Goal: Task Accomplishment & Management: Complete application form

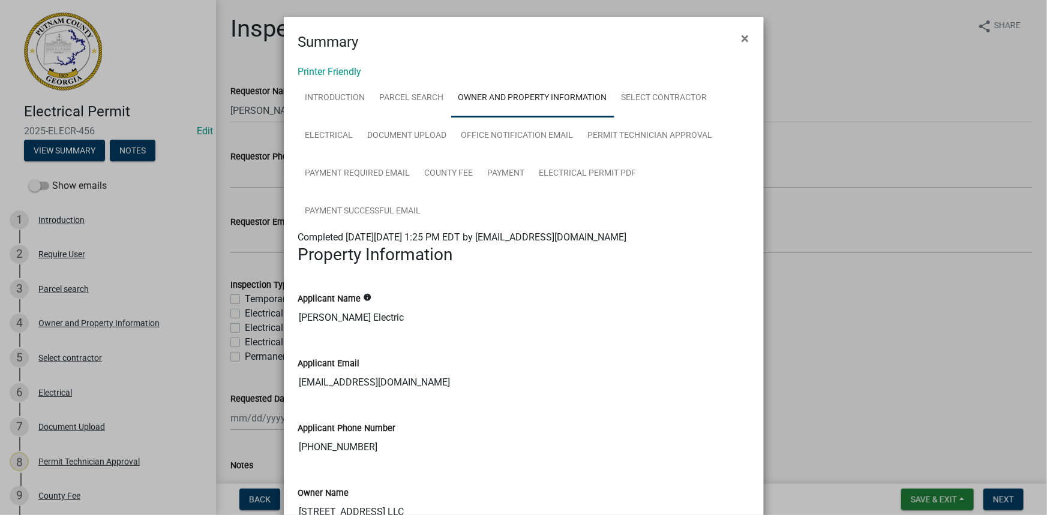
scroll to position [218, 0]
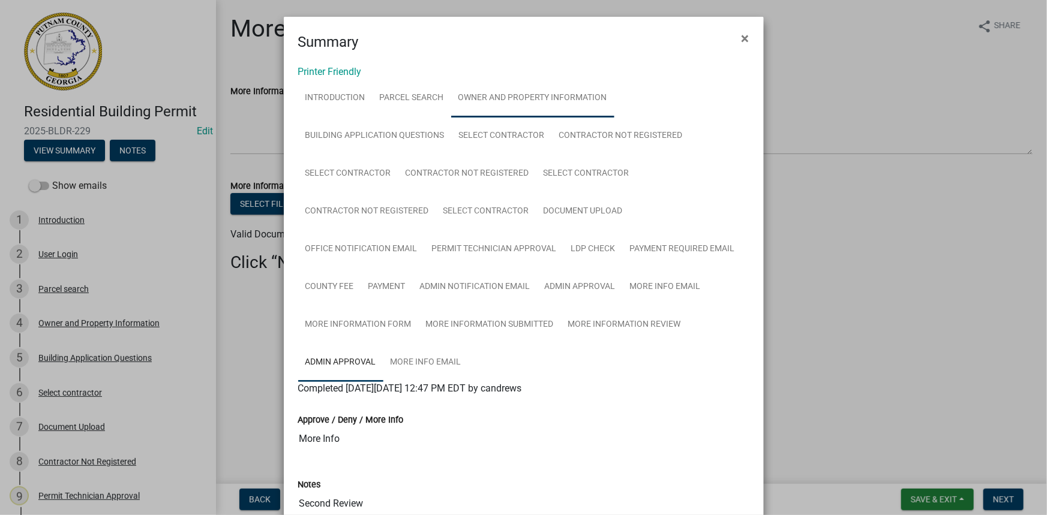
click at [458, 102] on link "Owner and Property Information" at bounding box center [532, 98] width 163 height 38
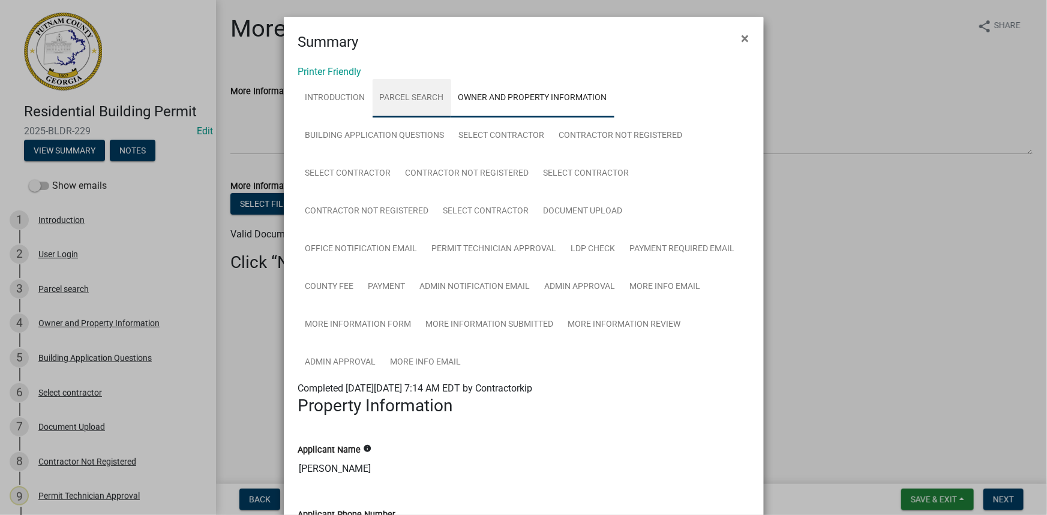
click at [402, 92] on link "Parcel search" at bounding box center [412, 98] width 79 height 38
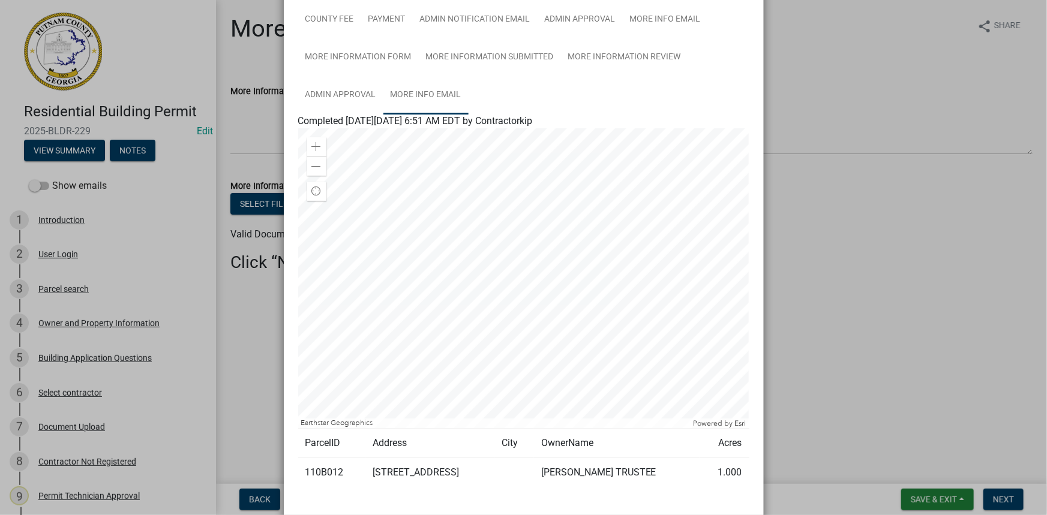
scroll to position [272, 0]
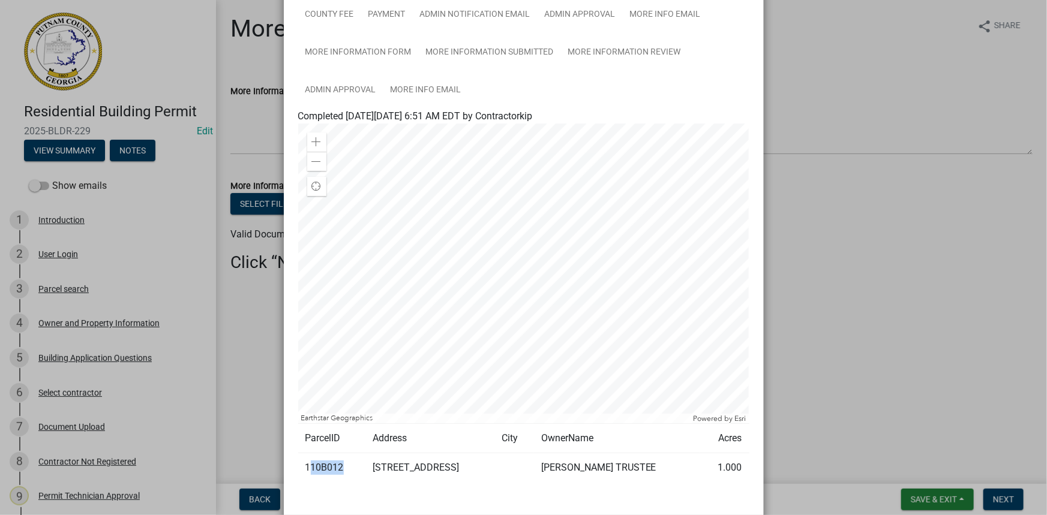
drag, startPoint x: 343, startPoint y: 464, endPoint x: 304, endPoint y: 468, distance: 38.7
click at [304, 468] on td "110B012" at bounding box center [332, 467] width 68 height 29
click at [298, 469] on td "110B012" at bounding box center [332, 467] width 68 height 29
drag, startPoint x: 299, startPoint y: 464, endPoint x: 338, endPoint y: 468, distance: 38.6
click at [338, 468] on td "110B012" at bounding box center [332, 467] width 68 height 29
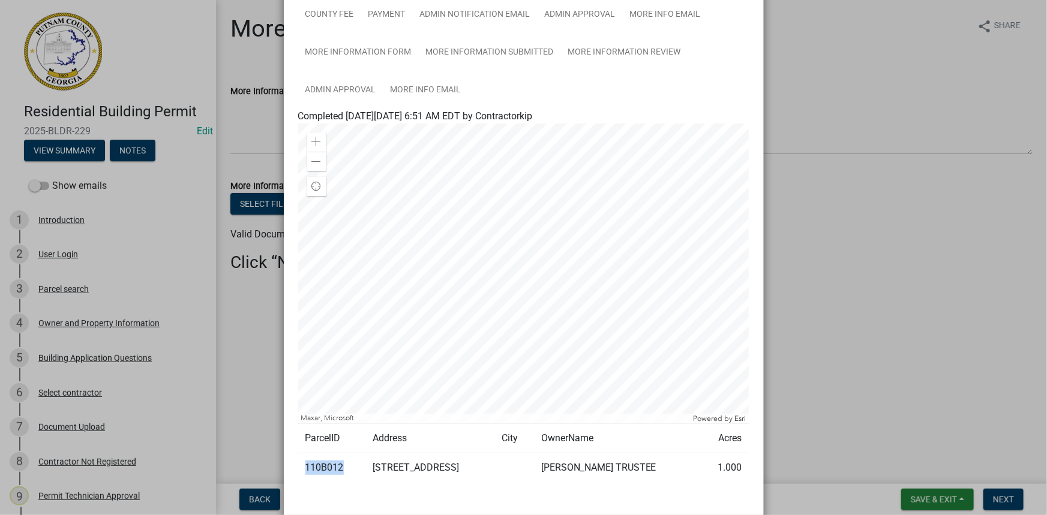
copy td "110B012"
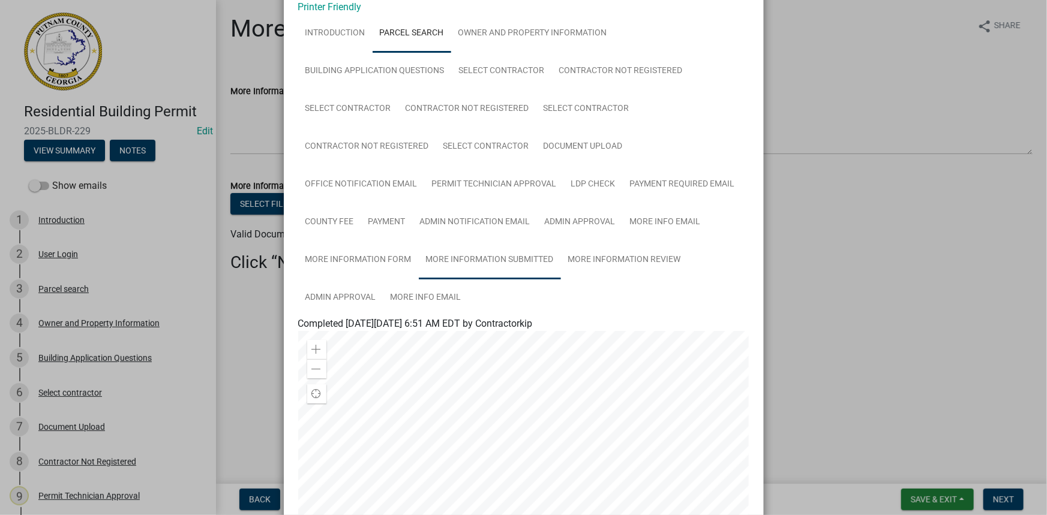
scroll to position [119, 0]
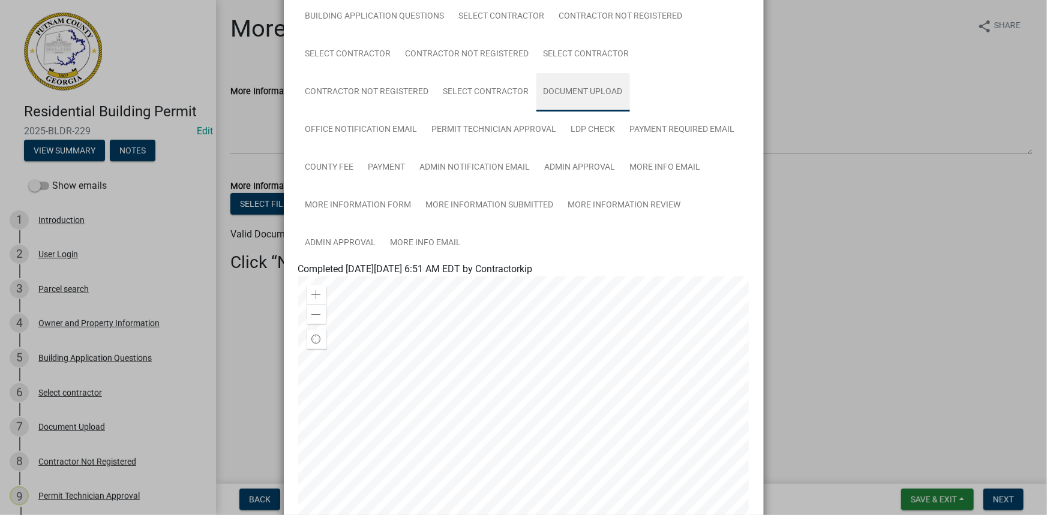
click at [558, 86] on link "Document Upload" at bounding box center [583, 92] width 94 height 38
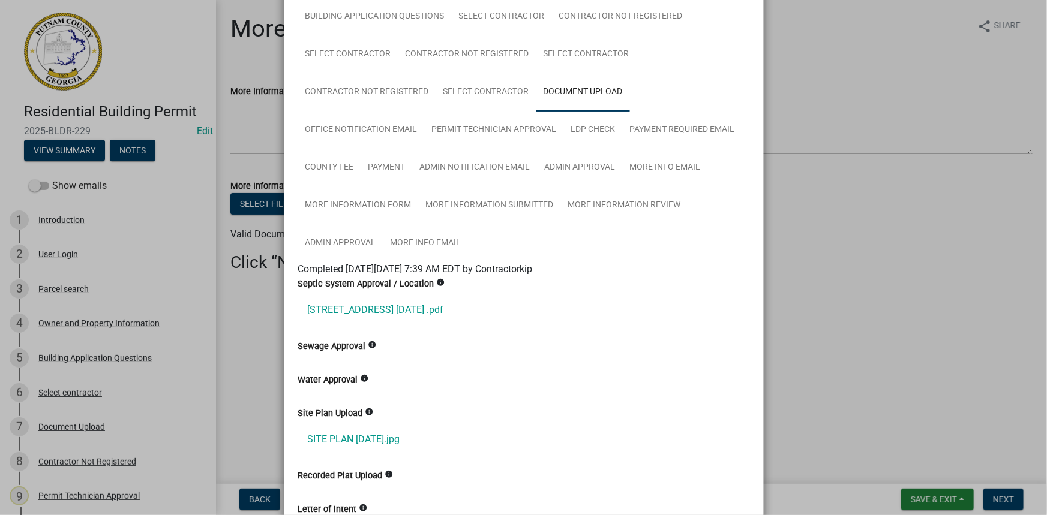
click at [260, 205] on ngb-modal-window "Summary × Printer Friendly Introduction Parcel search Owner and Property Inform…" at bounding box center [523, 257] width 1047 height 515
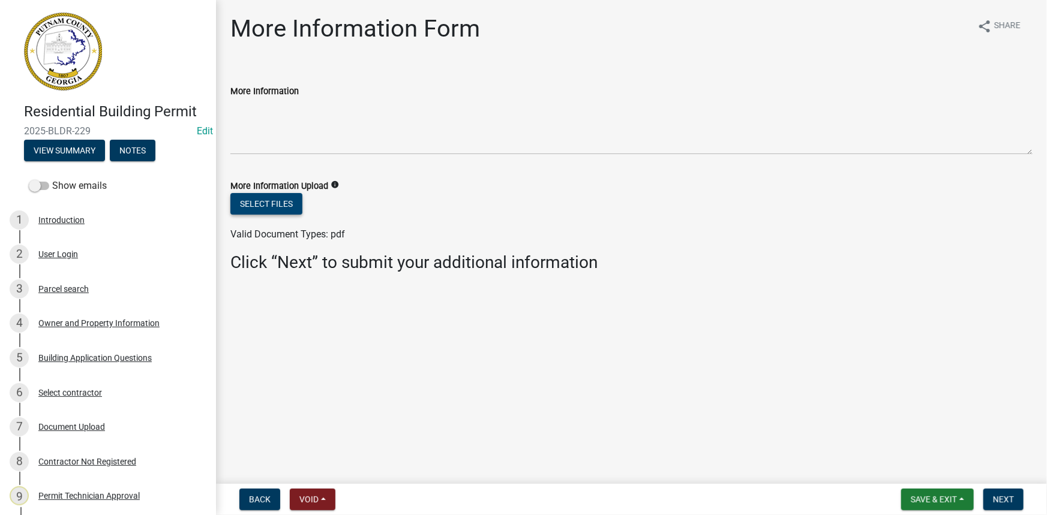
click at [260, 205] on button "Select files" at bounding box center [266, 204] width 72 height 22
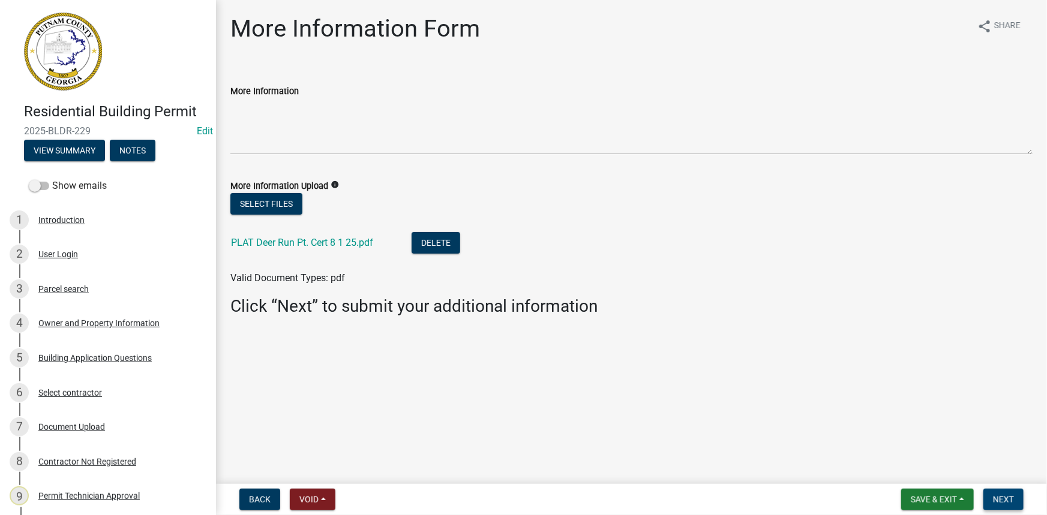
click at [1011, 504] on span "Next" at bounding box center [1003, 500] width 21 height 10
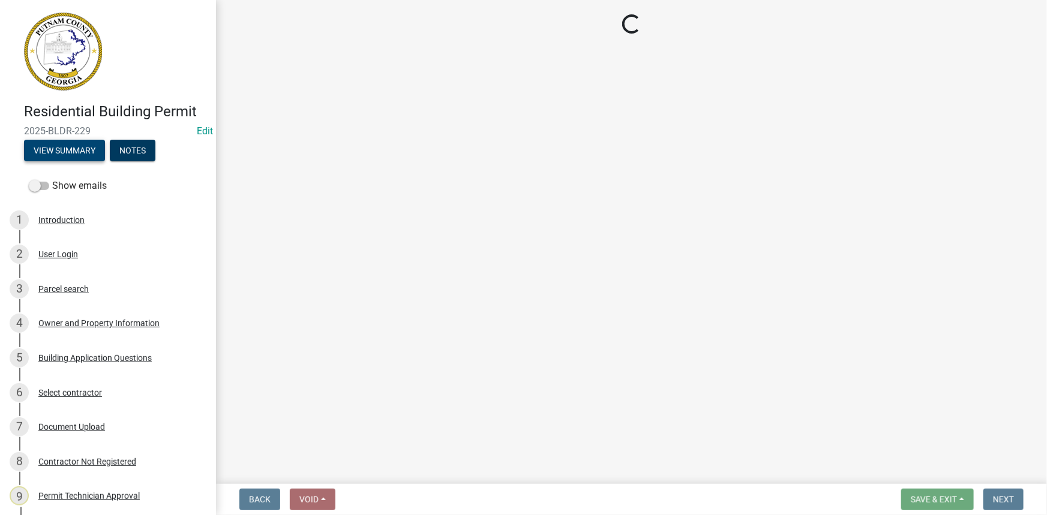
click at [67, 143] on button "View Summary" at bounding box center [64, 151] width 81 height 22
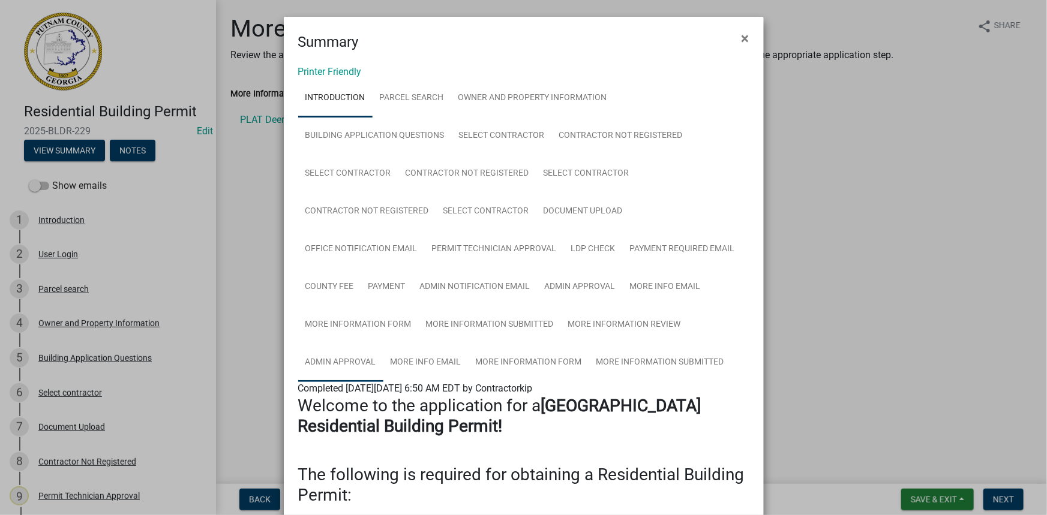
click at [360, 362] on link "Admin Approval" at bounding box center [340, 363] width 85 height 38
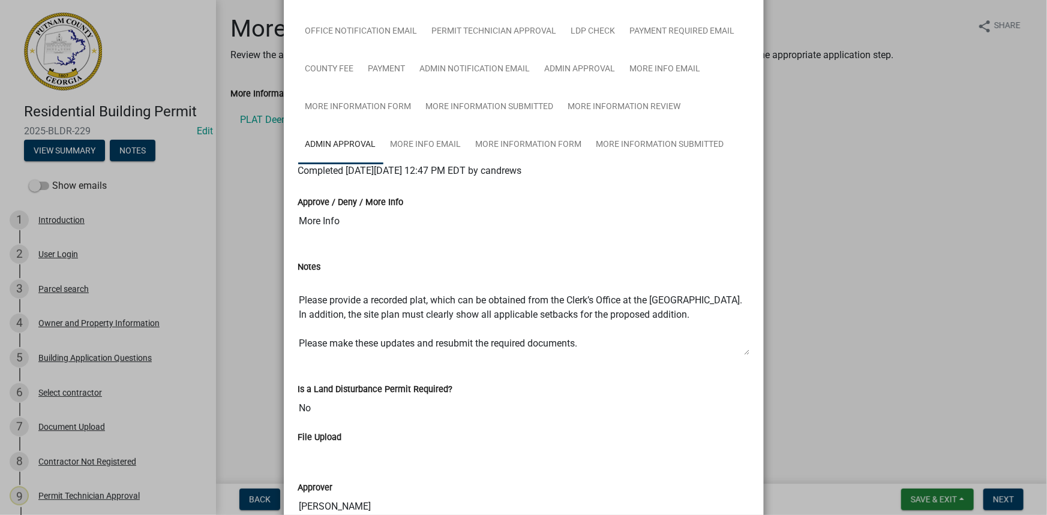
scroll to position [29, 0]
drag, startPoint x: 400, startPoint y: 327, endPoint x: 590, endPoint y: 341, distance: 191.3
click at [590, 341] on textarea "Second Review Please provide a recorded plat, which can be obtained from the Cl…" at bounding box center [523, 315] width 451 height 82
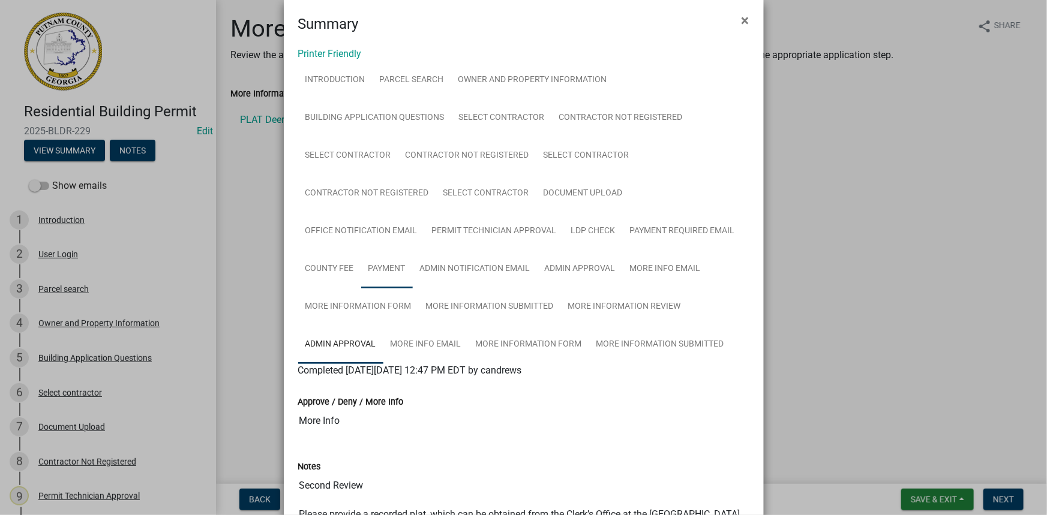
scroll to position [0, 0]
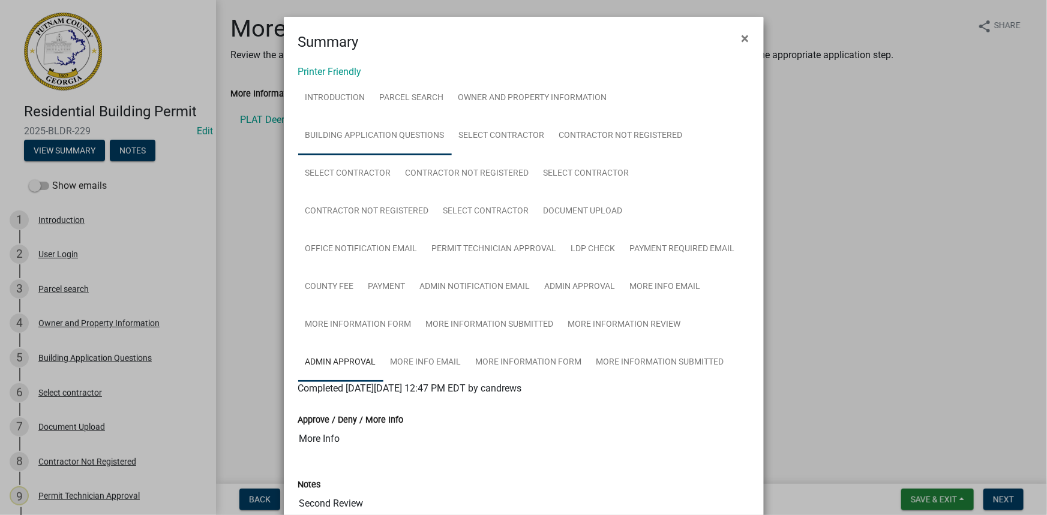
click at [360, 141] on link "Building Application Questions" at bounding box center [375, 136] width 154 height 38
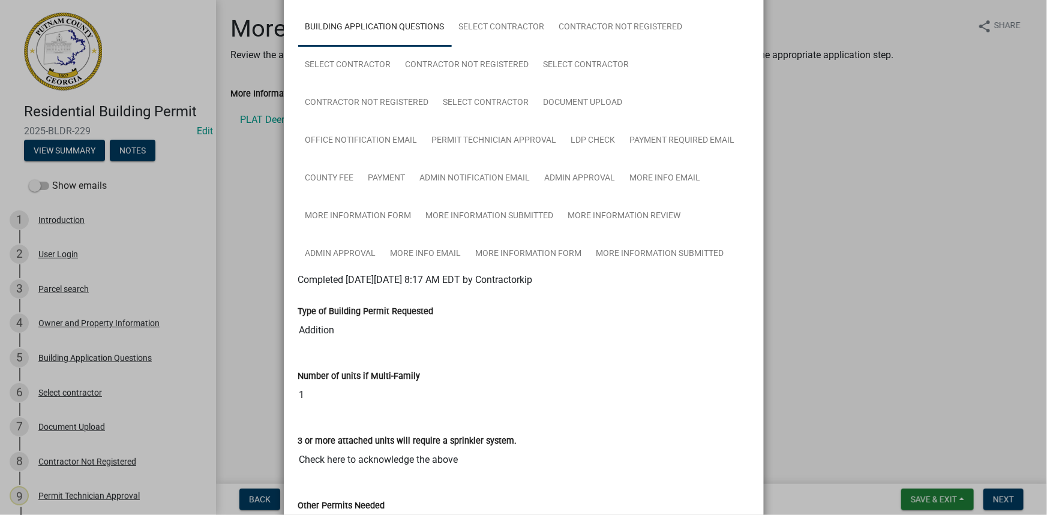
scroll to position [54, 0]
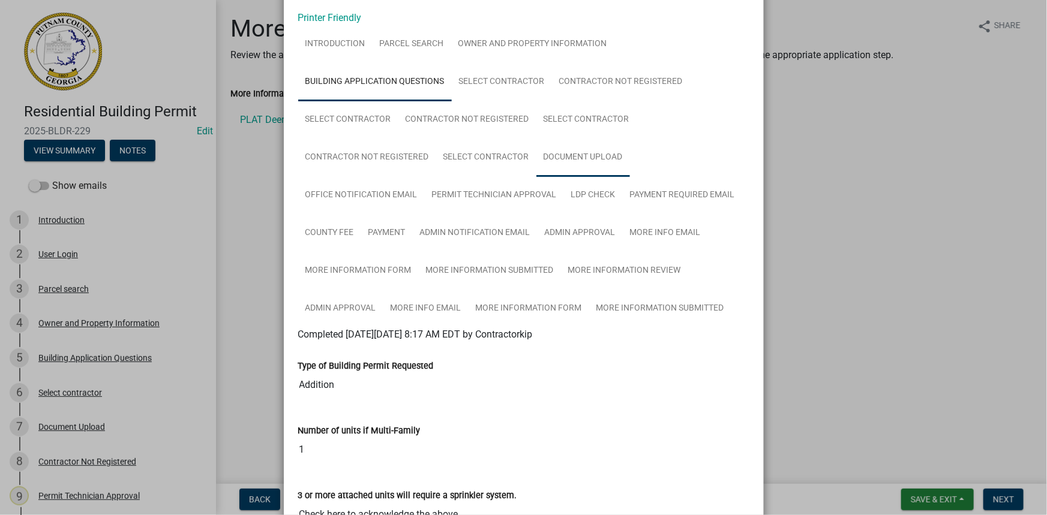
click at [557, 159] on link "Document Upload" at bounding box center [583, 158] width 94 height 38
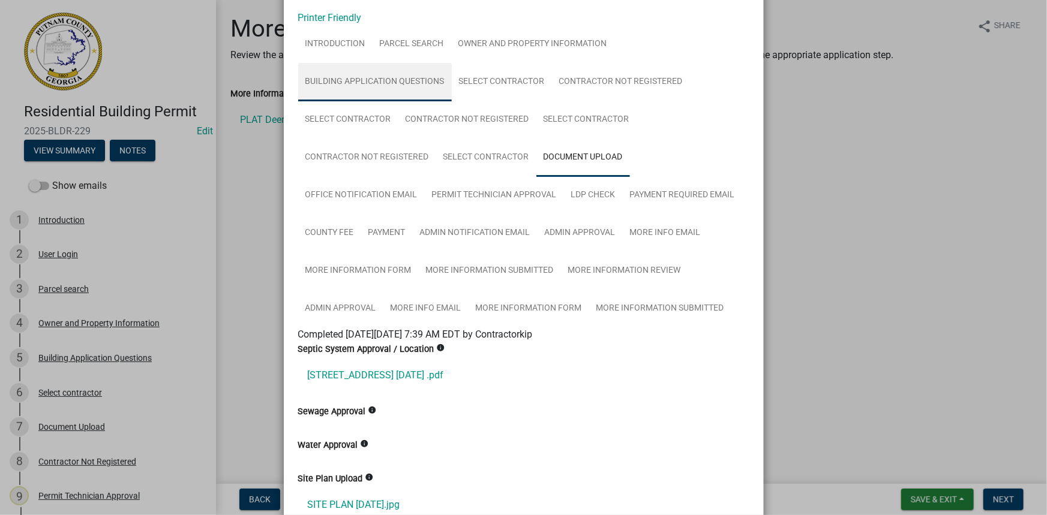
click at [341, 79] on link "Building Application Questions" at bounding box center [375, 82] width 154 height 38
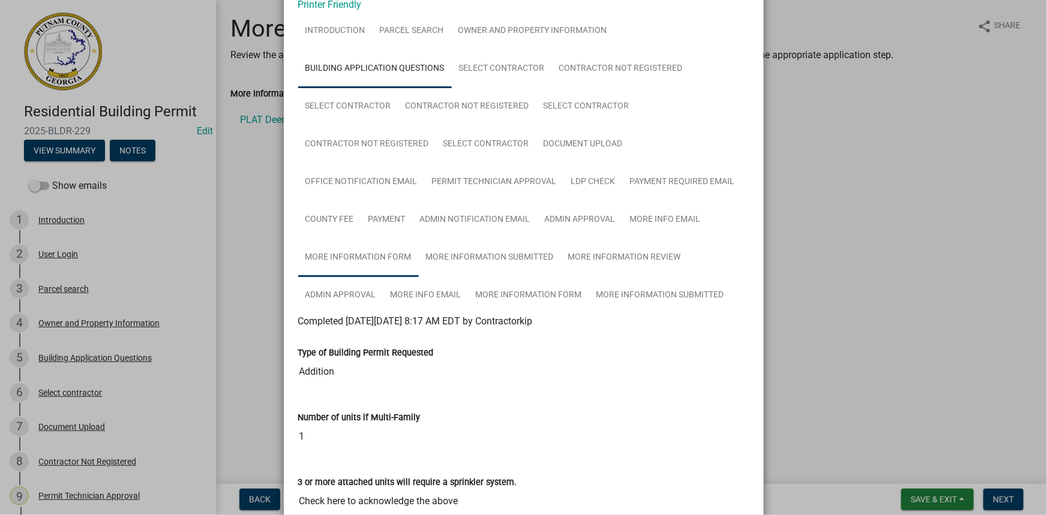
scroll to position [0, 0]
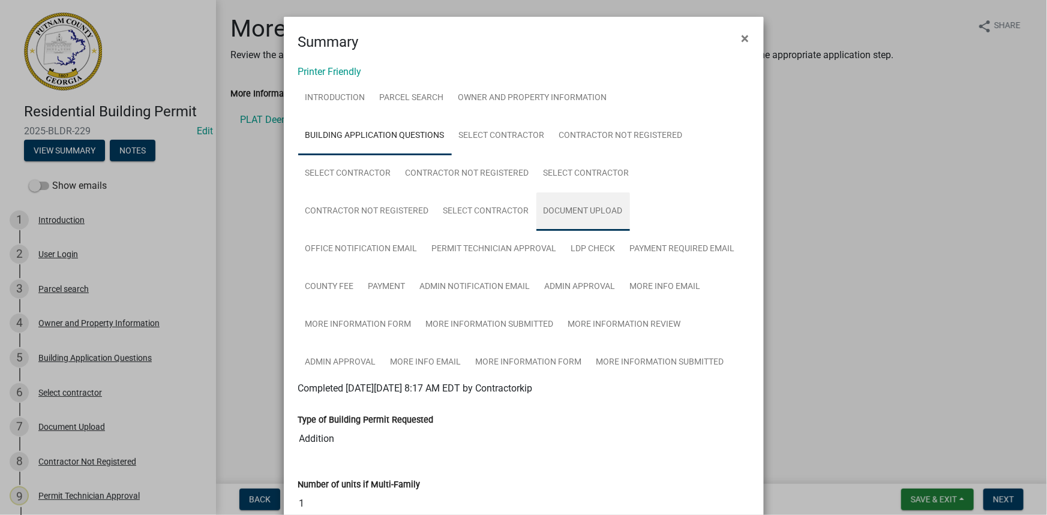
click at [581, 194] on link "Document Upload" at bounding box center [583, 212] width 94 height 38
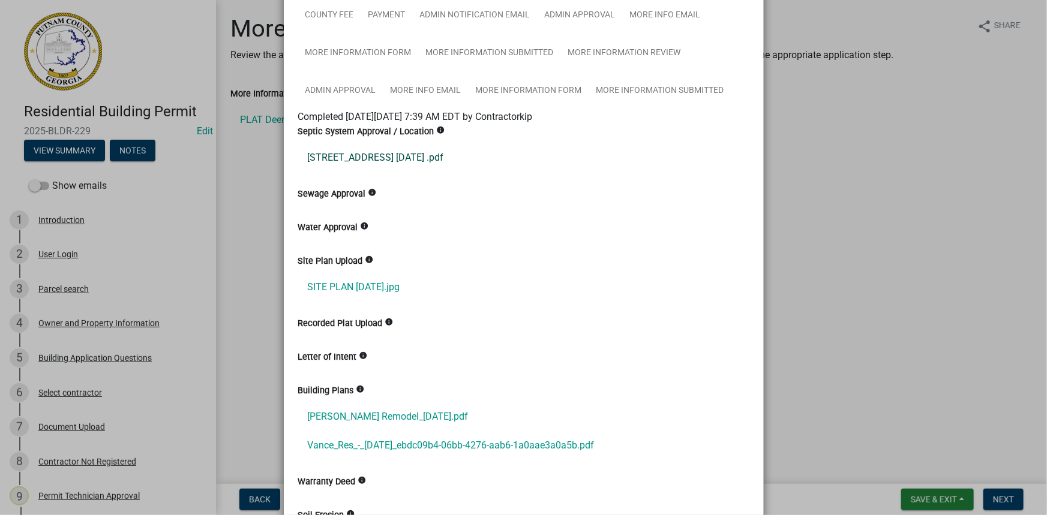
scroll to position [272, 0]
click at [395, 286] on link "SITE PLAN 6.19.2025.jpg" at bounding box center [523, 286] width 451 height 29
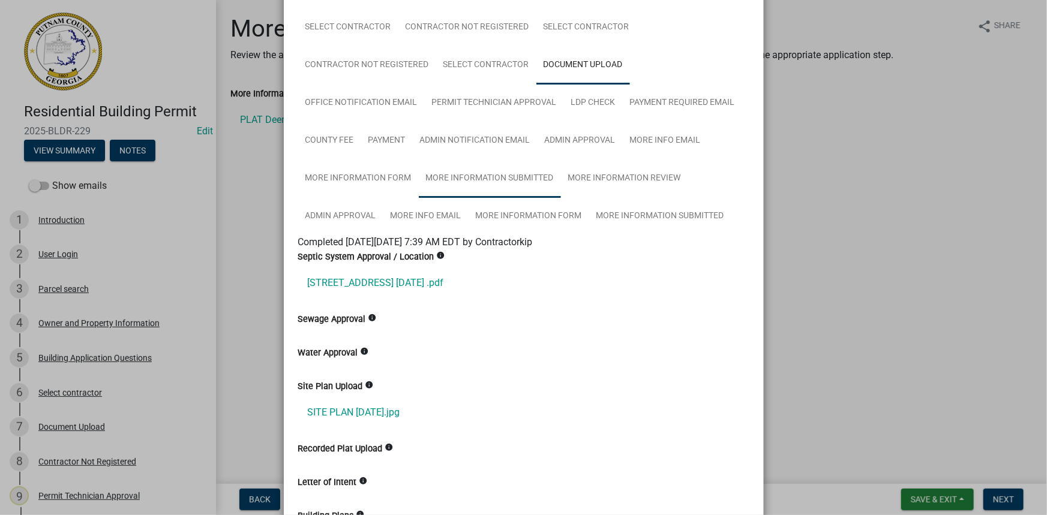
scroll to position [109, 0]
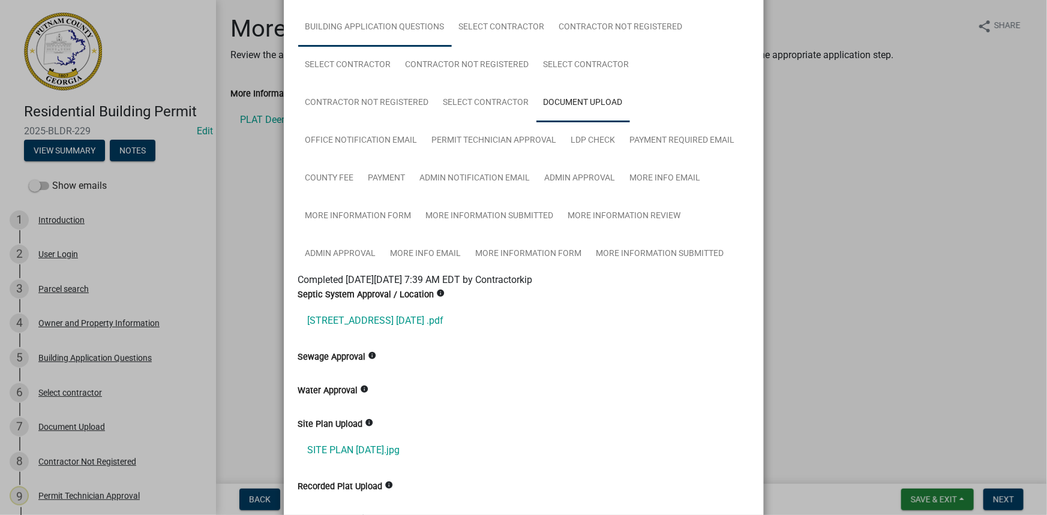
click at [336, 41] on link "Building Application Questions" at bounding box center [375, 27] width 154 height 38
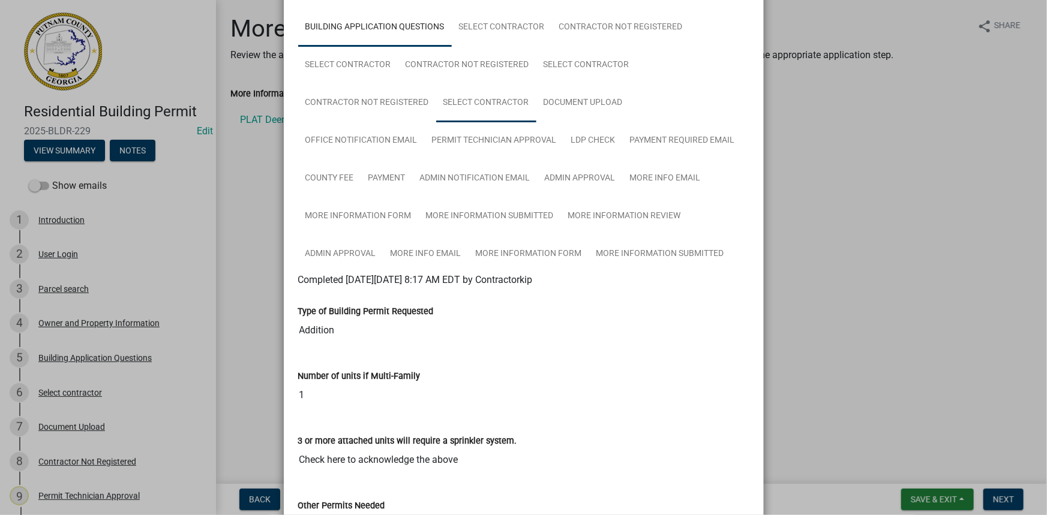
scroll to position [163, 0]
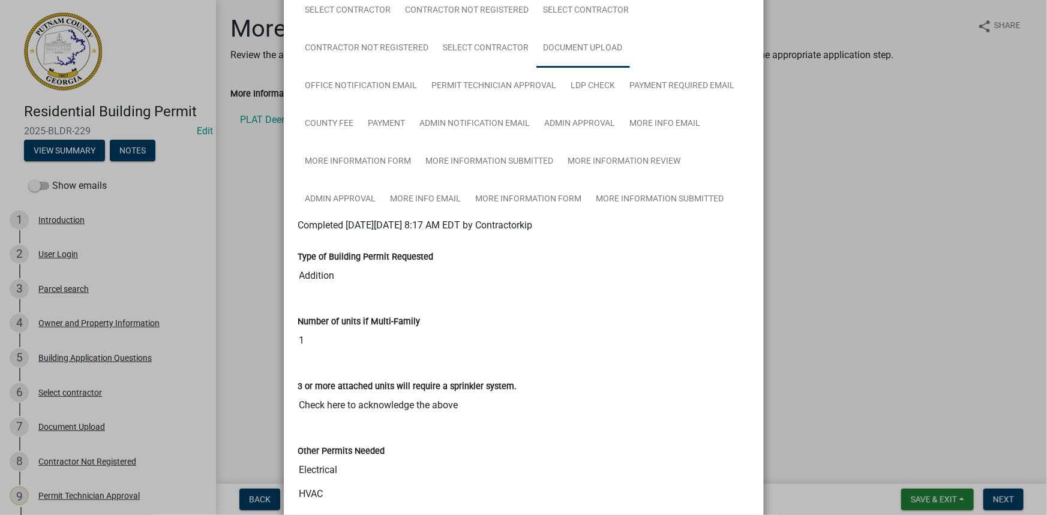
click at [593, 49] on link "Document Upload" at bounding box center [583, 48] width 94 height 38
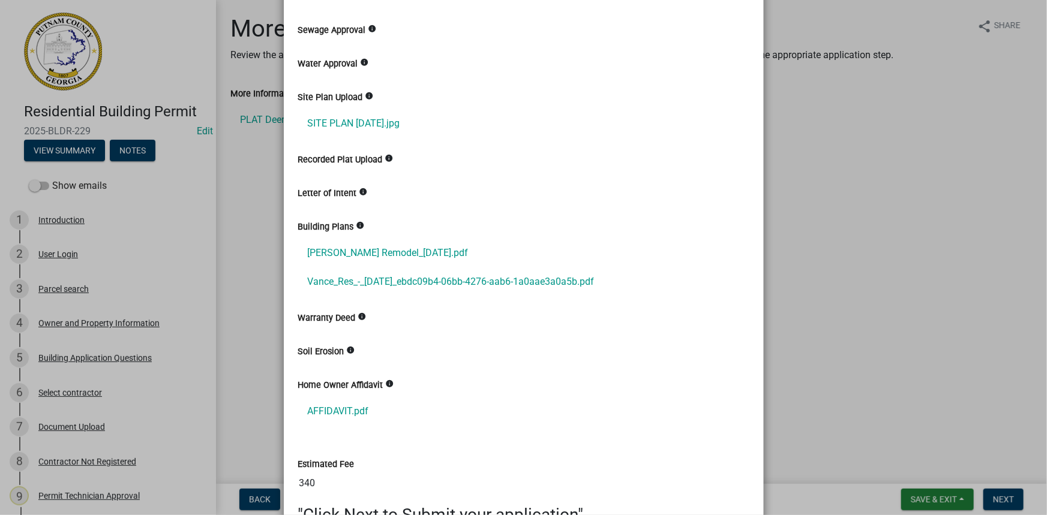
scroll to position [436, 0]
click at [396, 275] on link "Vance_Res_-_08-04-2025_ebdc09b4-06bb-4276-aab6-1a0aae3a0a5b.pdf" at bounding box center [523, 281] width 451 height 29
drag, startPoint x: 882, startPoint y: 319, endPoint x: 884, endPoint y: 327, distance: 8.0
click at [881, 319] on ngb-modal-window "Summary × Printer Friendly Introduction Parcel search Owner and Property Inform…" at bounding box center [523, 257] width 1047 height 515
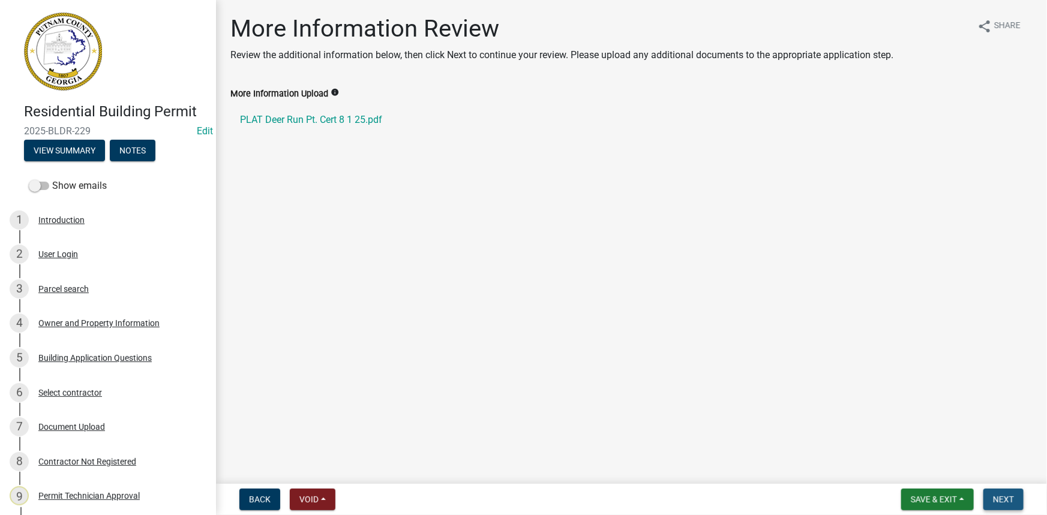
click at [1003, 505] on button "Next" at bounding box center [1003, 500] width 40 height 22
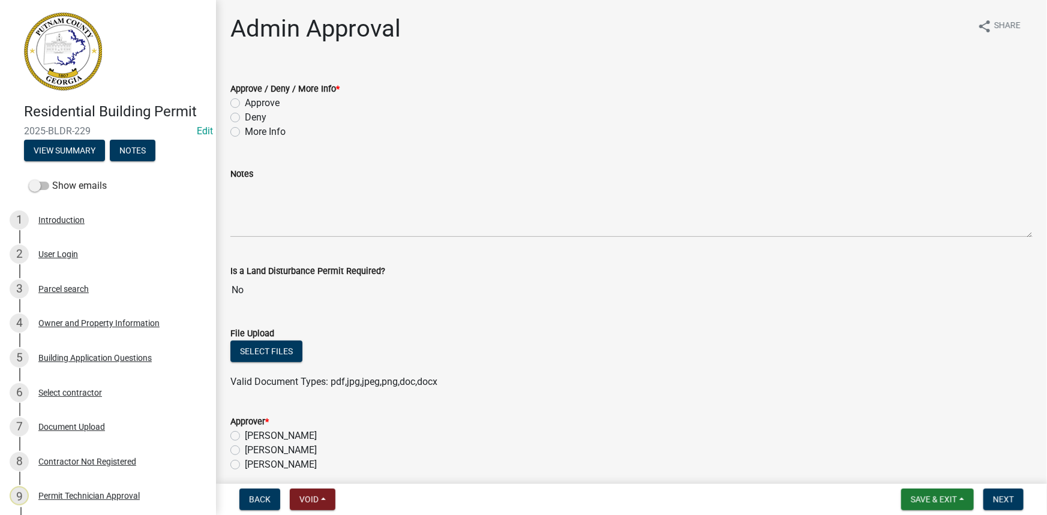
click at [260, 102] on label "Approve" at bounding box center [262, 103] width 35 height 14
click at [253, 102] on input "Approve" at bounding box center [249, 100] width 8 height 8
radio input "true"
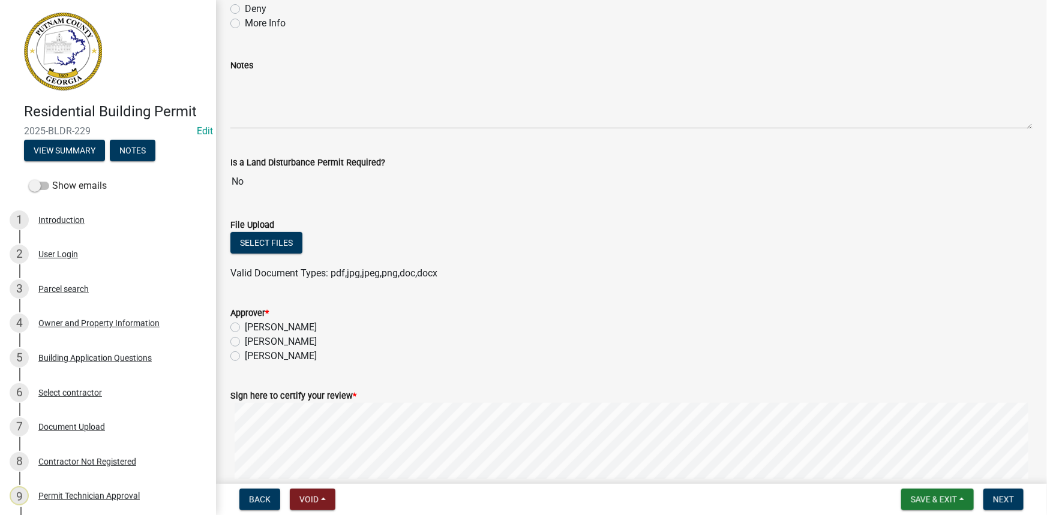
click at [291, 345] on label "Courtney Andrews" at bounding box center [281, 342] width 72 height 14
click at [253, 343] on input "Courtney Andrews" at bounding box center [249, 339] width 8 height 8
radio input "true"
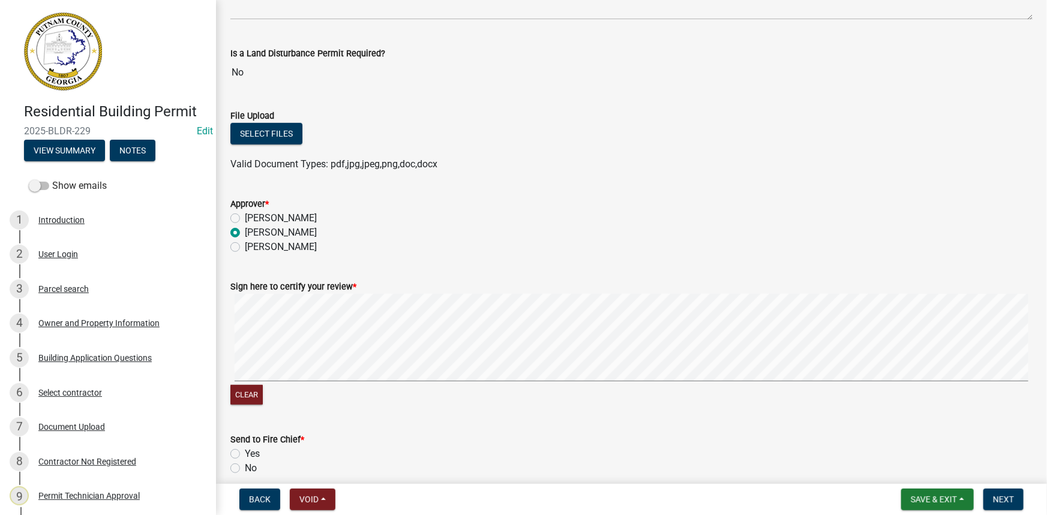
click at [250, 464] on label "No" at bounding box center [251, 468] width 12 height 14
click at [250, 464] on input "No" at bounding box center [249, 465] width 8 height 8
radio input "true"
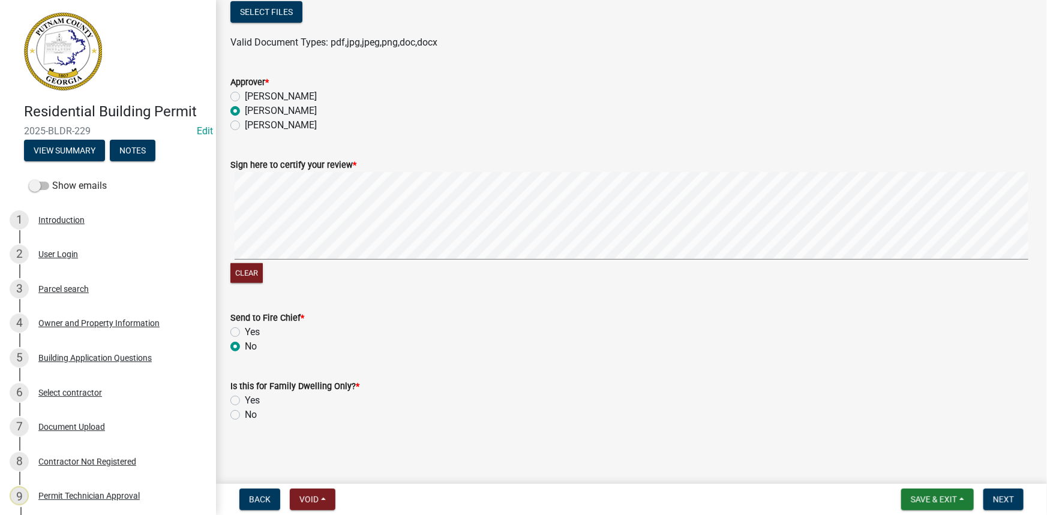
click at [247, 420] on label "No" at bounding box center [251, 415] width 12 height 14
click at [247, 416] on input "No" at bounding box center [249, 412] width 8 height 8
radio input "true"
click at [992, 492] on button "Next" at bounding box center [1003, 500] width 40 height 22
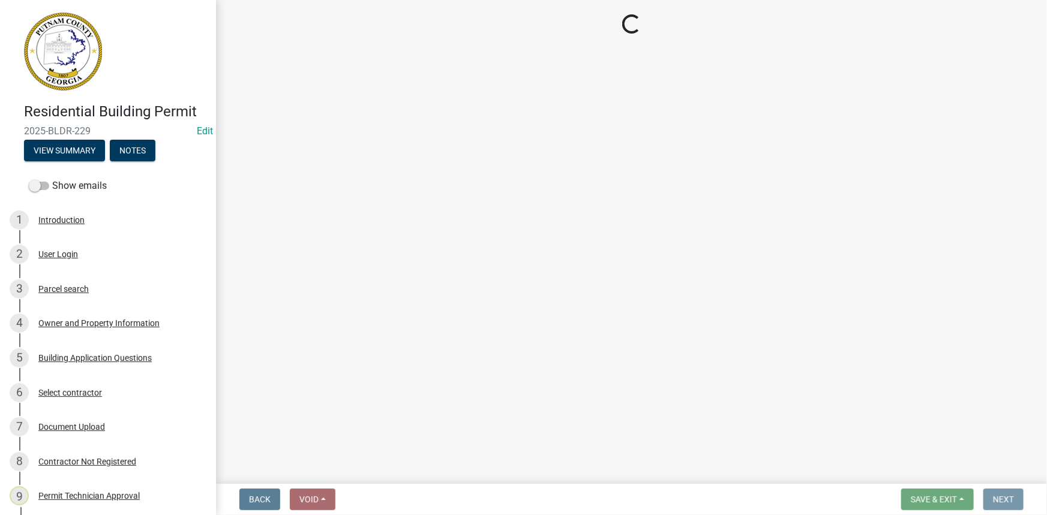
scroll to position [0, 0]
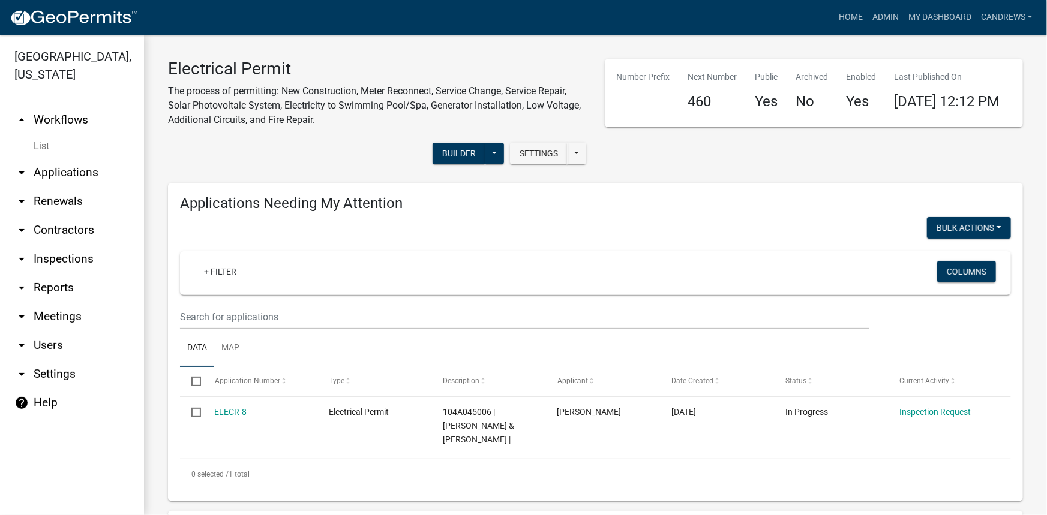
click at [42, 166] on link "arrow_drop_down Applications" at bounding box center [72, 172] width 144 height 29
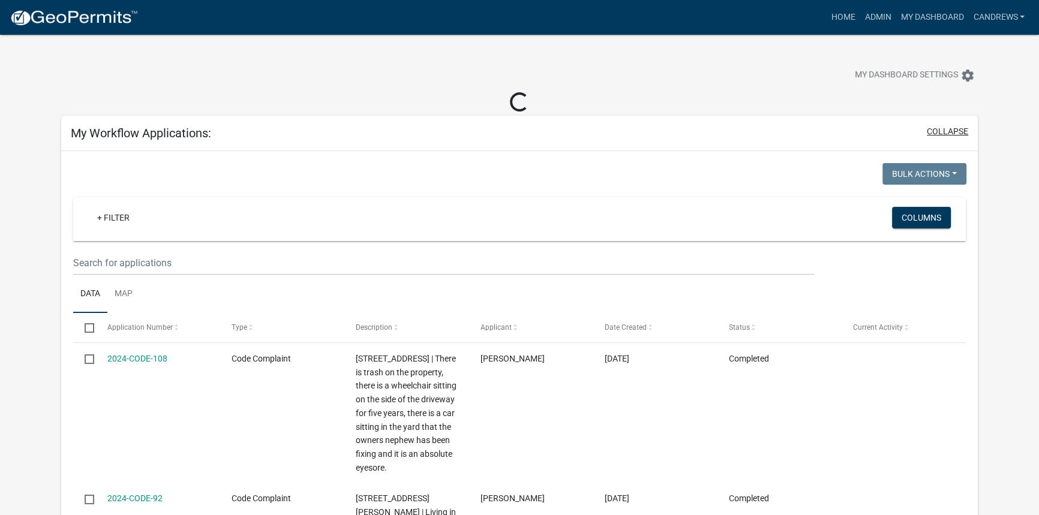
click at [936, 136] on button "collapse" at bounding box center [947, 131] width 41 height 13
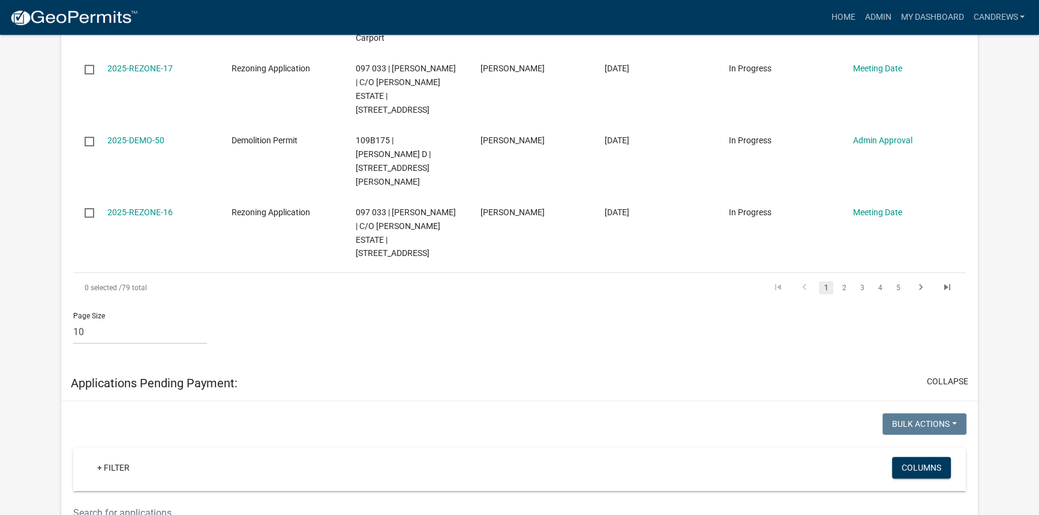
scroll to position [927, 0]
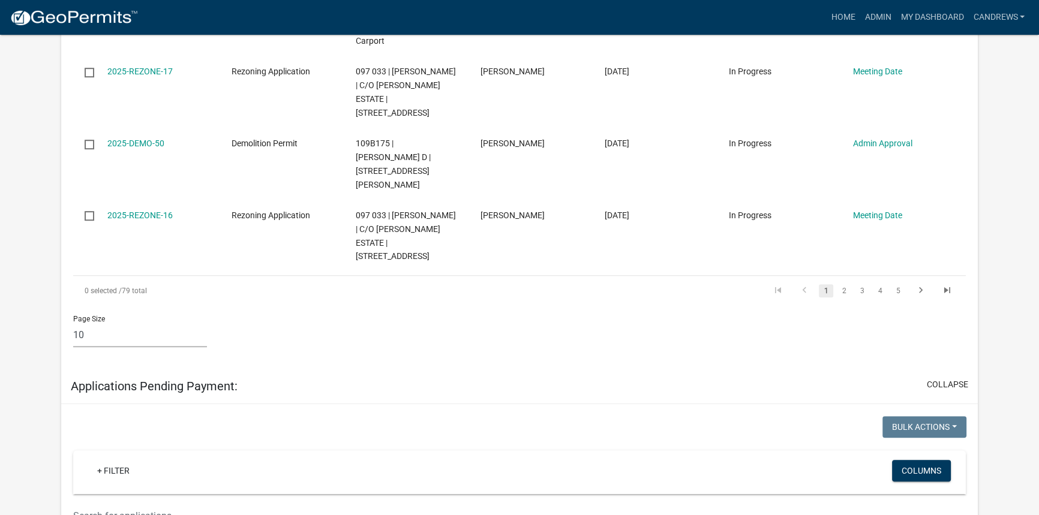
click at [137, 323] on select "10 25 50 100" at bounding box center [140, 335] width 134 height 25
select select "2: 50"
click at [73, 323] on select "10 25 50 100" at bounding box center [140, 335] width 134 height 25
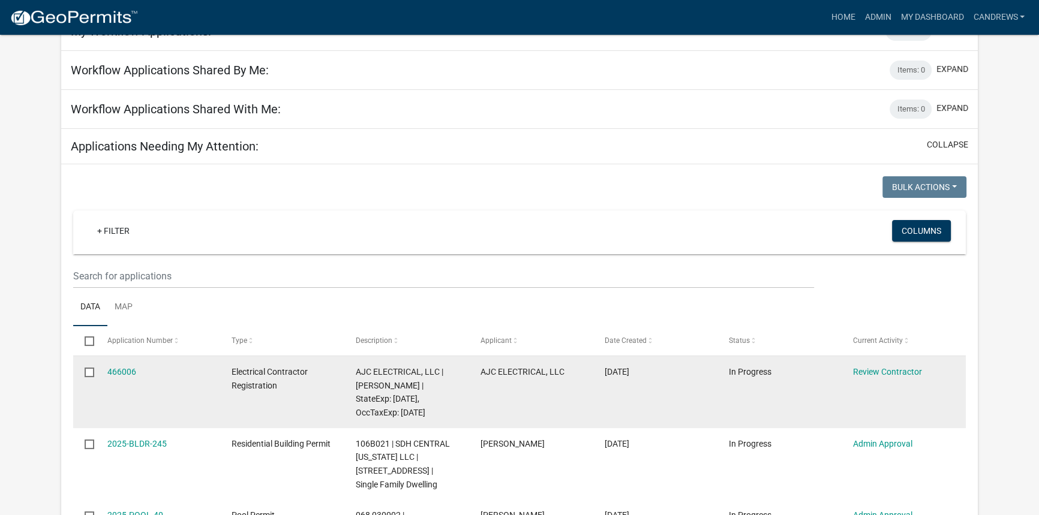
scroll to position [80, 0]
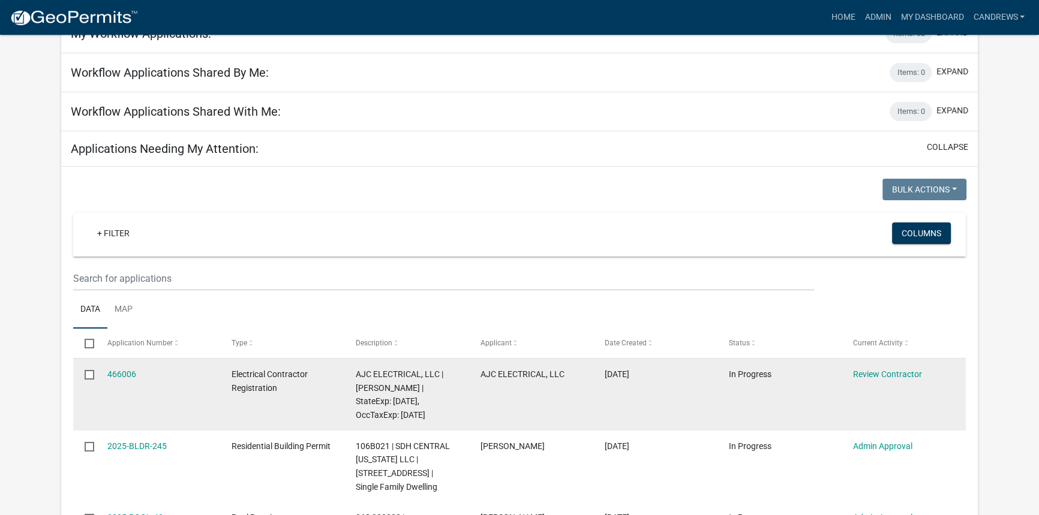
drag, startPoint x: 910, startPoint y: 202, endPoint x: 103, endPoint y: 376, distance: 826.1
copy datatable-scroller "466006 Electrical Contractor Registration AJC ELECTRICAL, LLC | JERRELL GROOVER…"
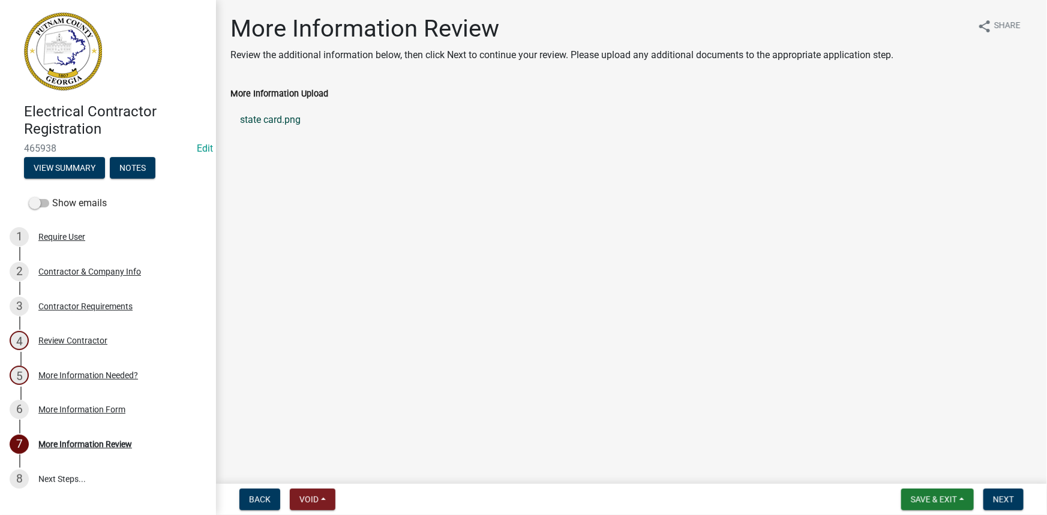
click at [258, 123] on link "state card.png" at bounding box center [631, 120] width 802 height 29
click at [79, 178] on button "View Summary" at bounding box center [64, 168] width 81 height 22
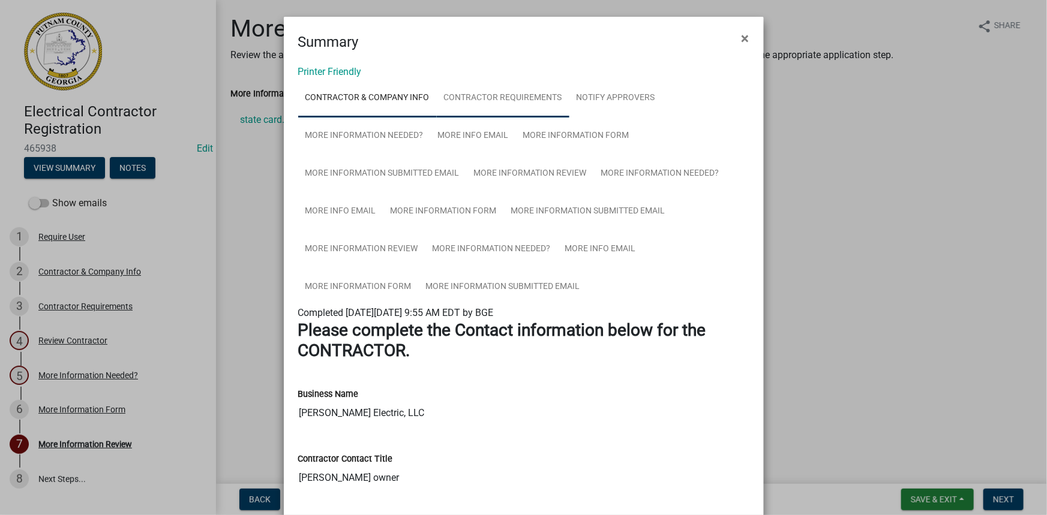
click at [482, 106] on link "Contractor Requirements" at bounding box center [503, 98] width 133 height 38
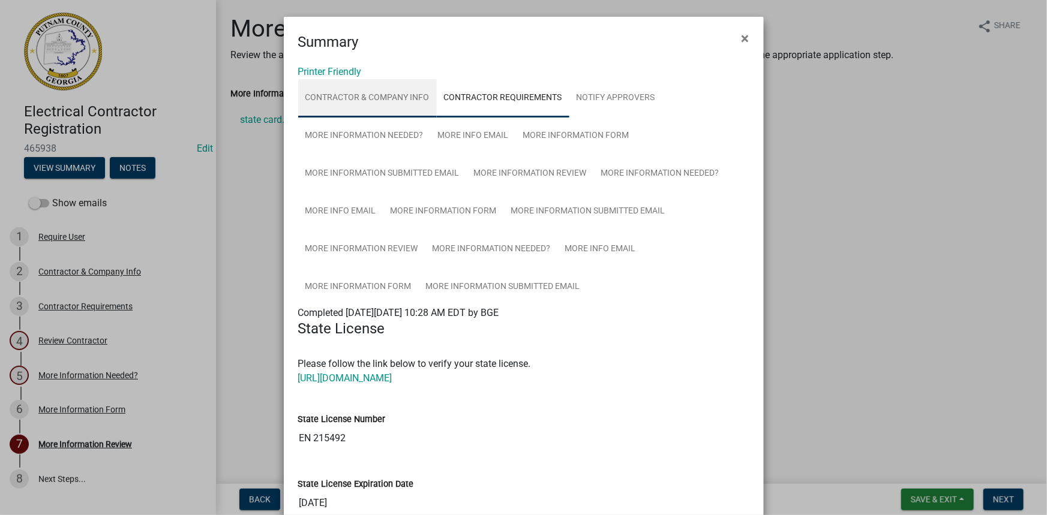
click at [370, 98] on link "Contractor & Company Info" at bounding box center [367, 98] width 139 height 38
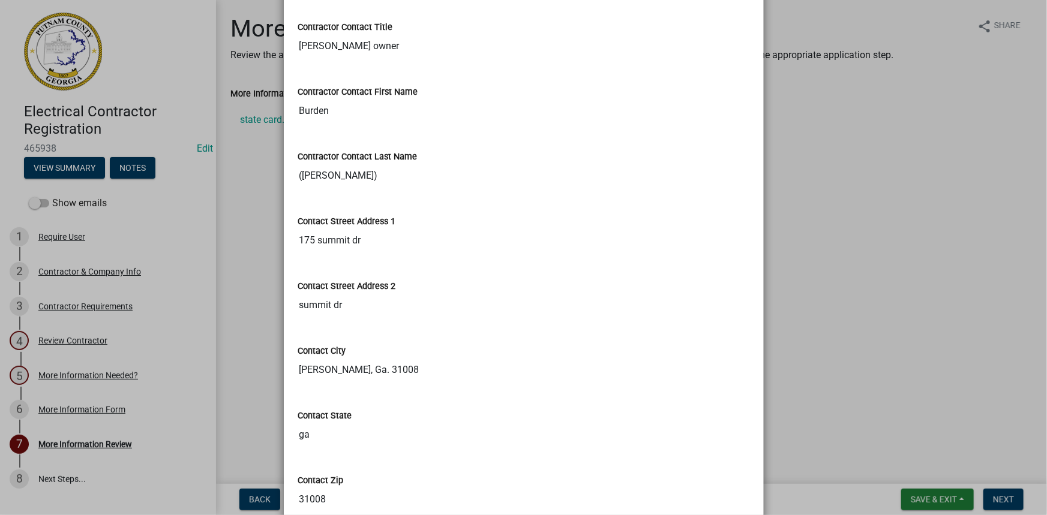
scroll to position [436, 0]
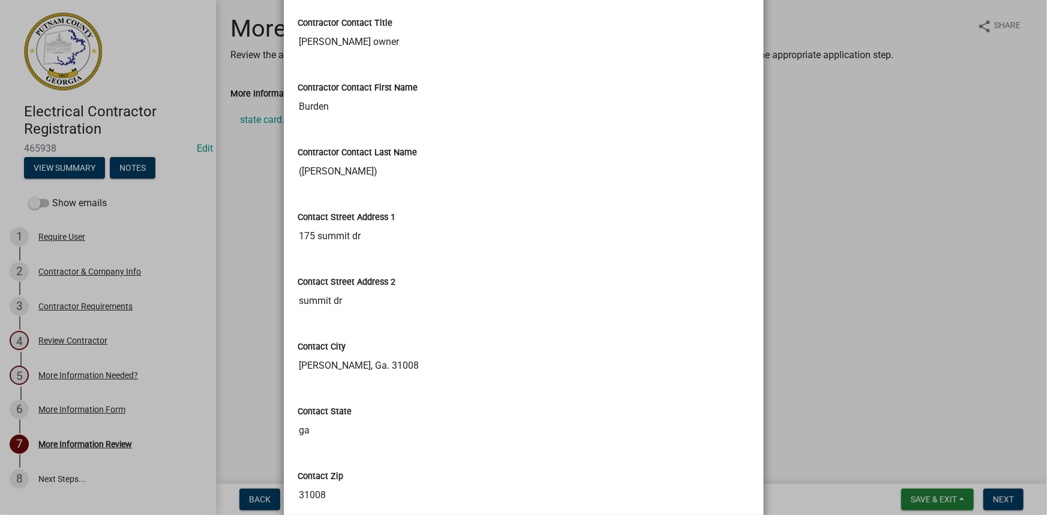
click at [76, 270] on ngb-modal-window "Summary × Printer Friendly Contractor & Company Info Contractor Requirements No…" at bounding box center [523, 257] width 1047 height 515
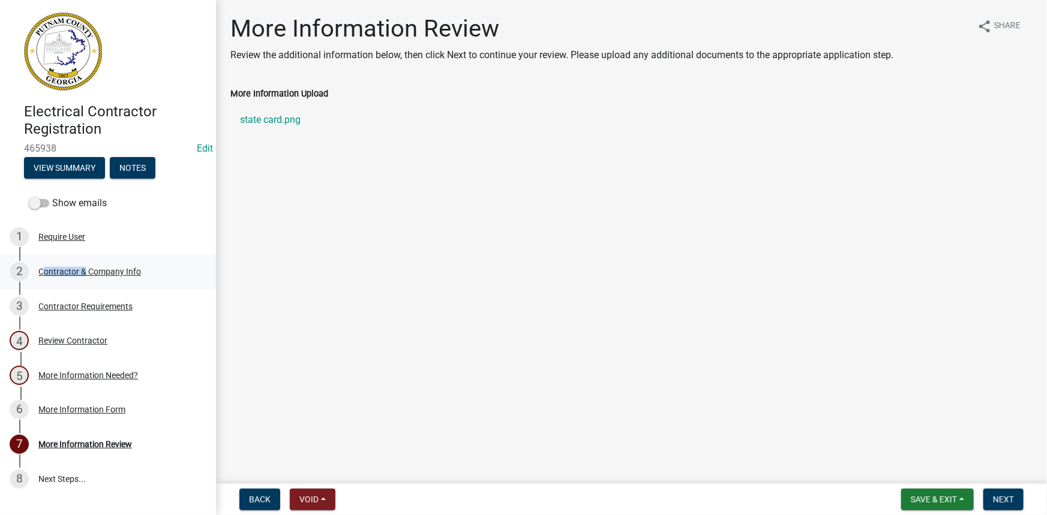
click at [76, 270] on div "Contractor & Company Info" at bounding box center [89, 272] width 103 height 8
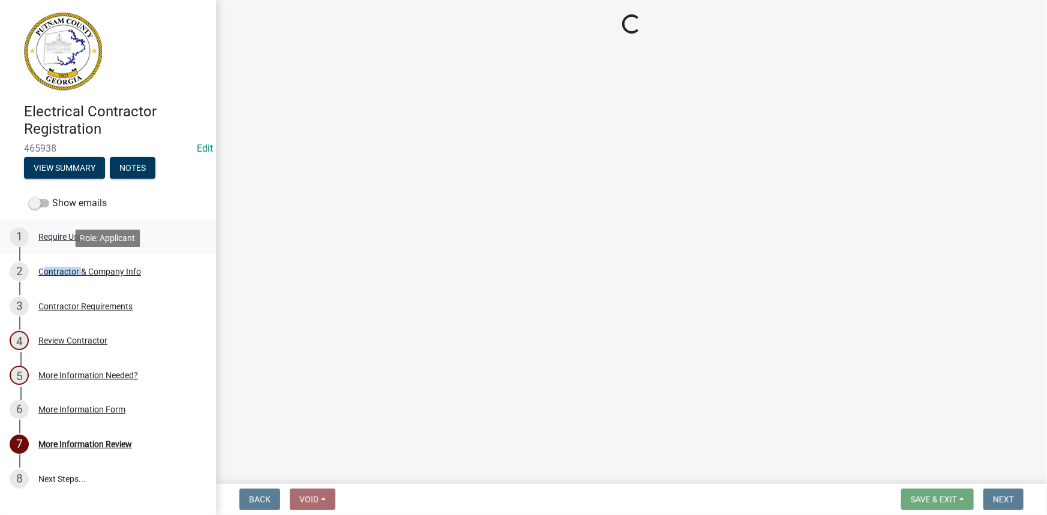
select select "ga"
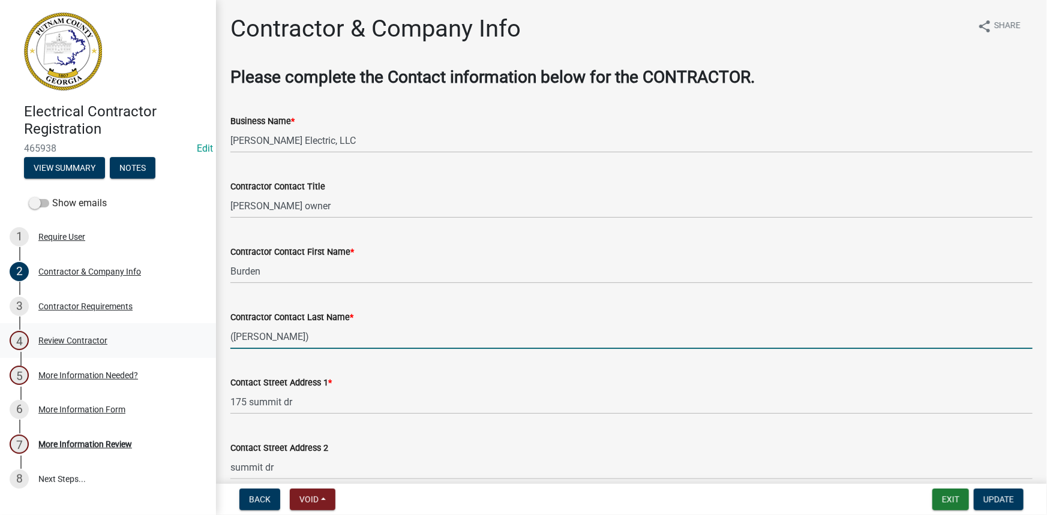
drag, startPoint x: 258, startPoint y: 341, endPoint x: 175, endPoint y: 341, distance: 82.8
click at [175, 341] on div "Electrical Contractor Registration 465938 Edit View Summary Notes Show emails 1…" at bounding box center [523, 257] width 1047 height 515
type input "[PERSON_NAME]"
click at [993, 498] on span "Update" at bounding box center [998, 500] width 31 height 10
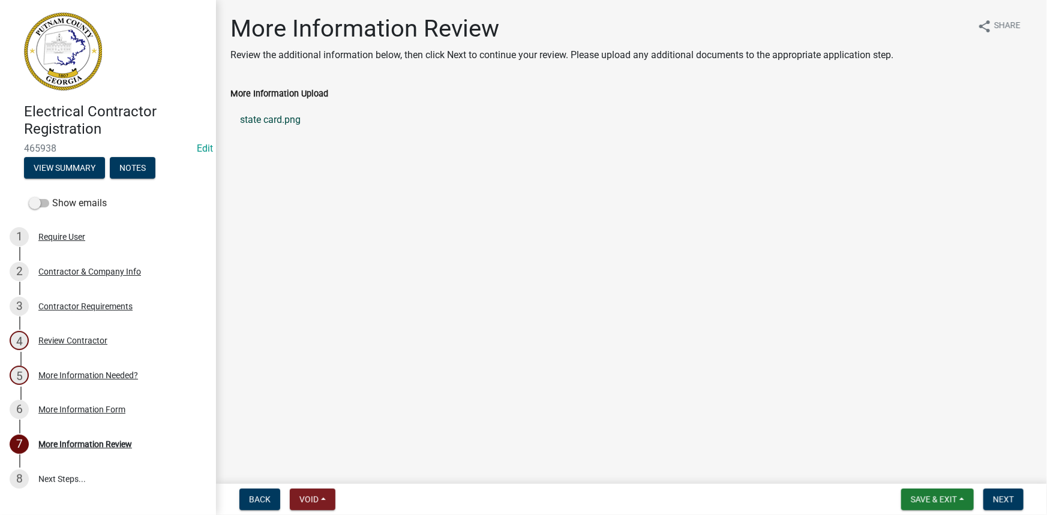
click at [293, 119] on link "state card.png" at bounding box center [631, 120] width 802 height 29
click at [76, 299] on div "3 Contractor Requirements" at bounding box center [103, 306] width 187 height 19
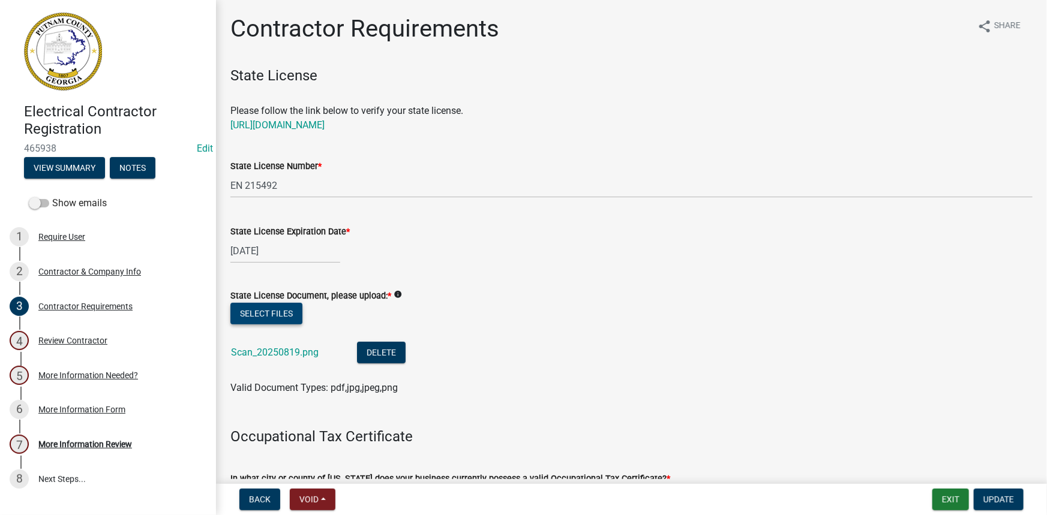
click at [280, 311] on button "Select files" at bounding box center [266, 314] width 72 height 22
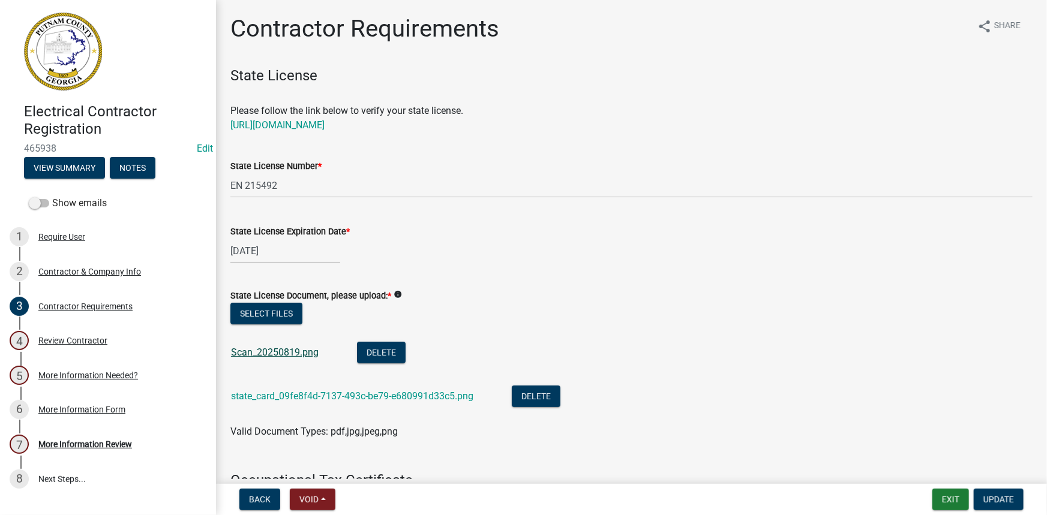
click at [279, 353] on link "Scan_20250819.png" at bounding box center [275, 352] width 88 height 11
click at [395, 350] on button "Delete" at bounding box center [381, 353] width 49 height 22
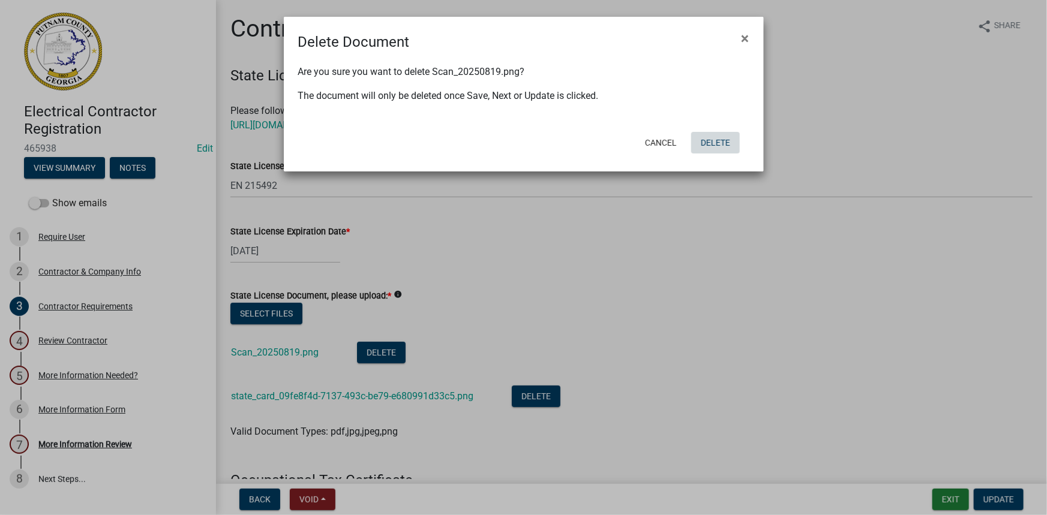
click at [707, 143] on button "Delete" at bounding box center [715, 143] width 49 height 22
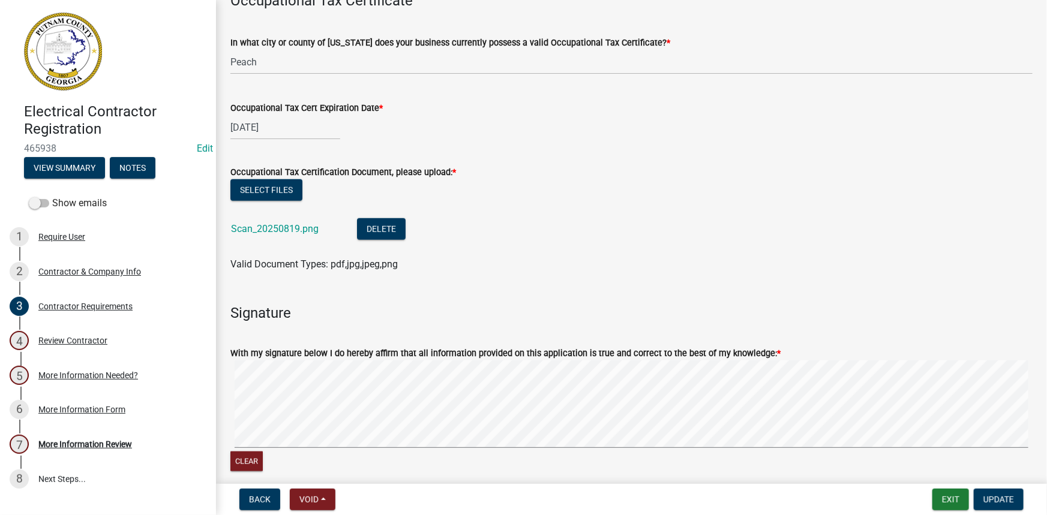
click at [311, 222] on div "Scan_20250819.png" at bounding box center [284, 230] width 107 height 25
click at [305, 227] on link "Scan_20250819.png" at bounding box center [275, 228] width 88 height 11
click at [992, 495] on span "Update" at bounding box center [998, 500] width 31 height 10
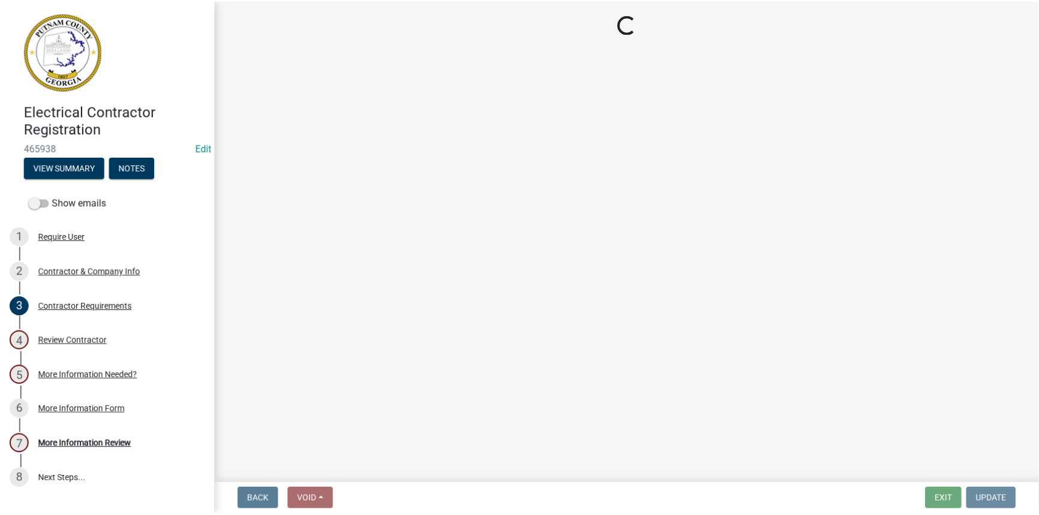
scroll to position [0, 0]
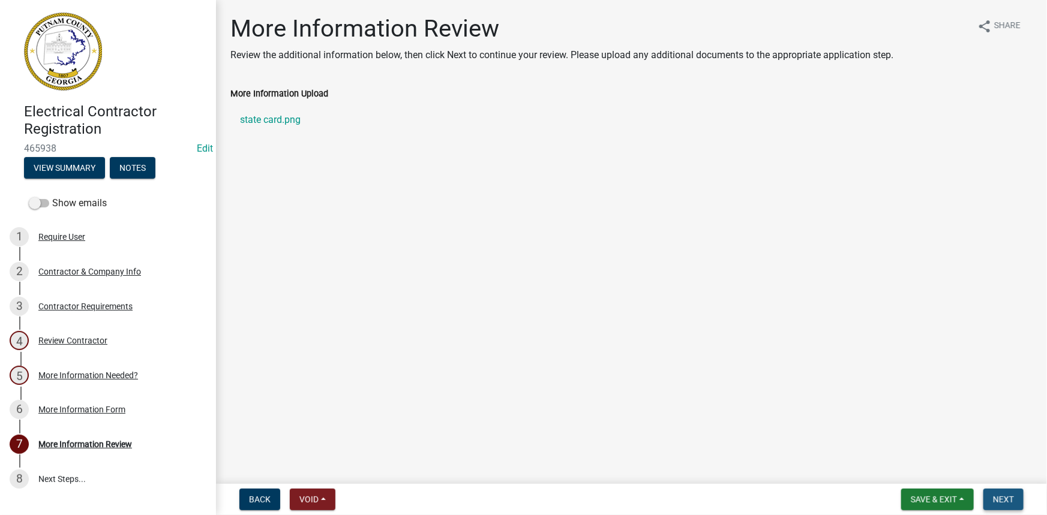
click at [992, 494] on button "Next" at bounding box center [1003, 500] width 40 height 22
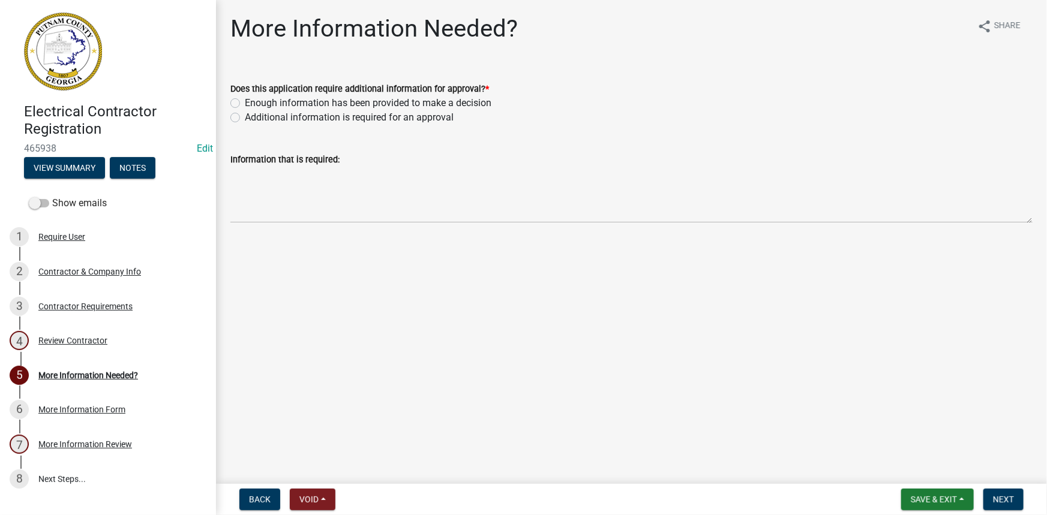
click at [427, 102] on label "Enough information has been provided to make a decision" at bounding box center [368, 103] width 247 height 14
click at [253, 102] on input "Enough information has been provided to make a decision" at bounding box center [249, 100] width 8 height 8
radio input "true"
click at [996, 501] on span "Next" at bounding box center [1003, 500] width 21 height 10
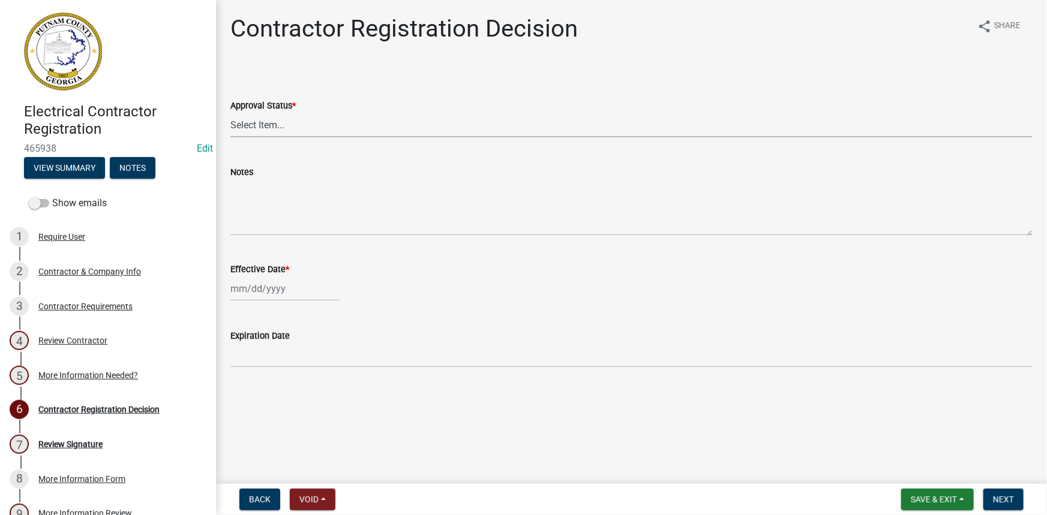
click at [308, 120] on select "Select Item... Approved Denied" at bounding box center [631, 125] width 802 height 25
click at [230, 113] on select "Select Item... Approved Denied" at bounding box center [631, 125] width 802 height 25
select select "4b86b809-39dd-4c68-9f3d-fdb3e7050482"
select select "8"
select select "2025"
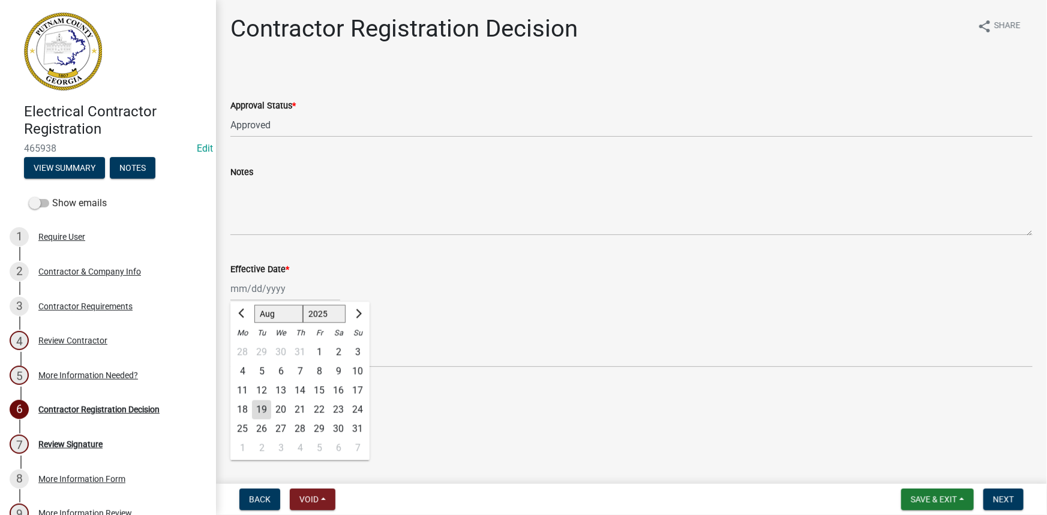
click at [260, 279] on div "[PERSON_NAME] Feb Mar Apr [PERSON_NAME][DATE] Oct Nov [DATE] 1526 1527 1528 152…" at bounding box center [285, 289] width 110 height 25
click at [266, 407] on div "19" at bounding box center [261, 410] width 19 height 19
type input "[DATE]"
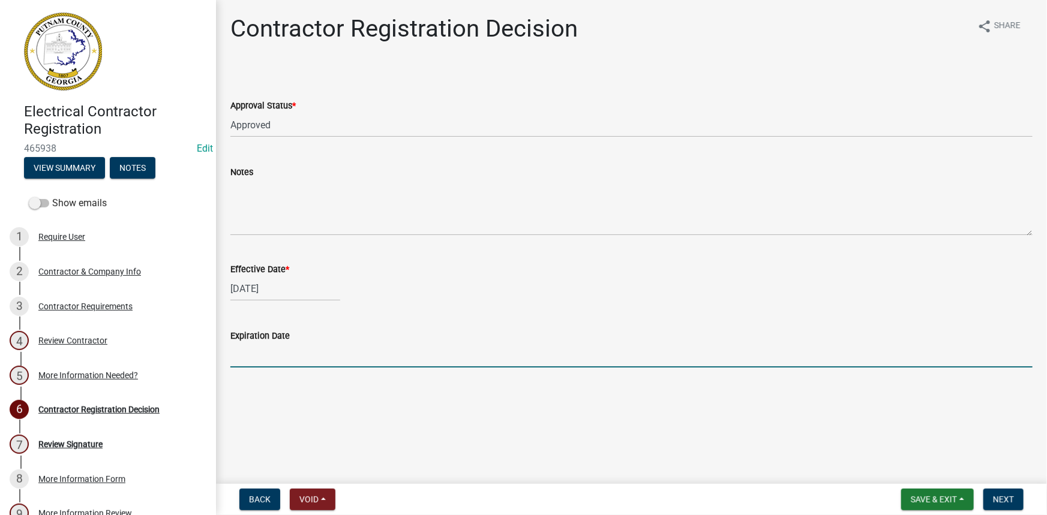
click at [281, 352] on input "Expiration Date" at bounding box center [631, 355] width 802 height 25
type input "[DATE]"
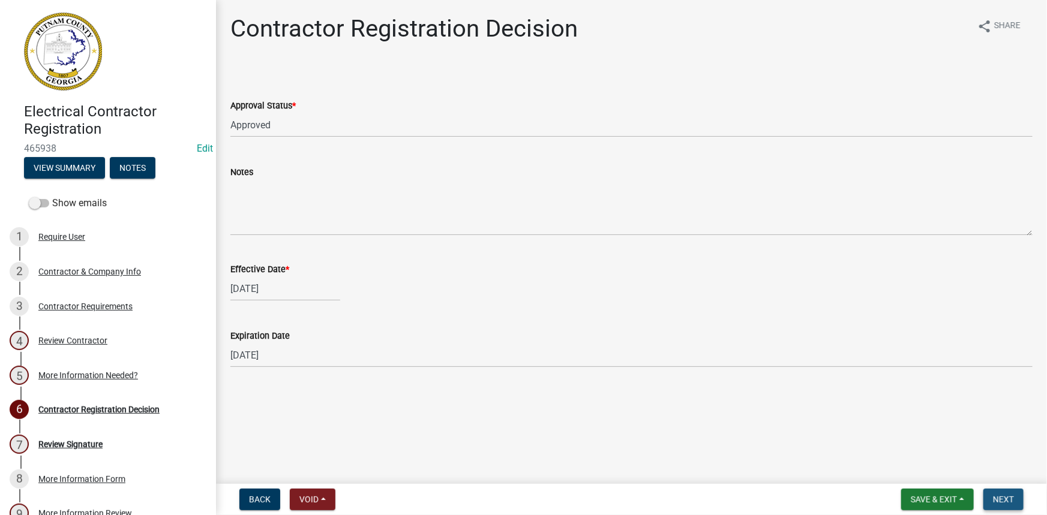
click at [997, 498] on span "Next" at bounding box center [1003, 500] width 21 height 10
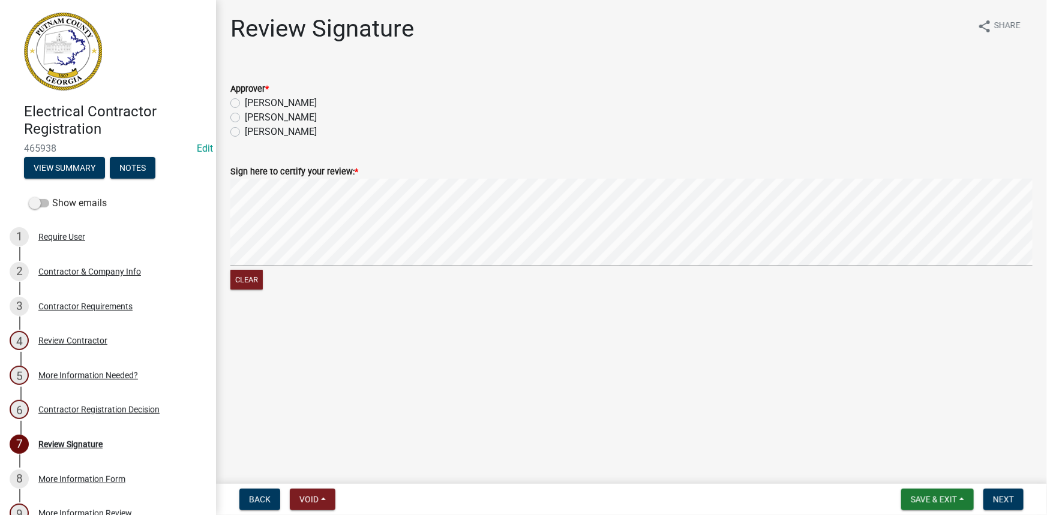
click at [266, 98] on label "[PERSON_NAME]" at bounding box center [281, 103] width 72 height 14
click at [253, 98] on input "[PERSON_NAME]" at bounding box center [249, 100] width 8 height 8
radio input "true"
click at [999, 505] on button "Next" at bounding box center [1003, 500] width 40 height 22
